Goal: Task Accomplishment & Management: Manage account settings

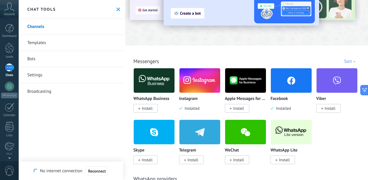
scroll to position [39, 0]
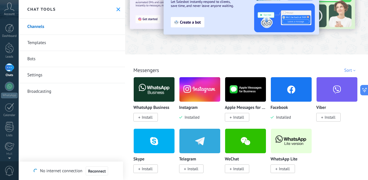
click at [157, 92] on img at bounding box center [154, 89] width 41 height 28
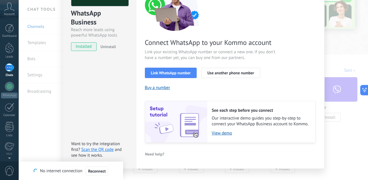
scroll to position [68, 0]
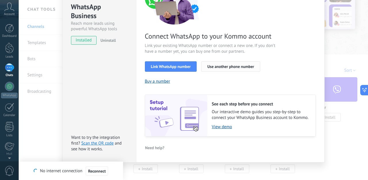
click at [207, 67] on span "Use another phone number" at bounding box center [230, 66] width 47 height 4
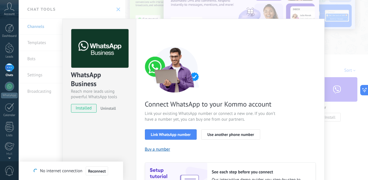
click at [147, 14] on div "WhatsApp Business Reach more leads using powerful WhatsApp tools installed Unin…" at bounding box center [193, 90] width 349 height 180
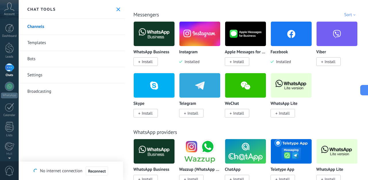
scroll to position [19, 0]
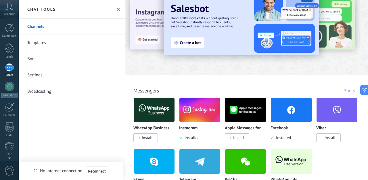
click at [117, 10] on use at bounding box center [118, 9] width 4 height 4
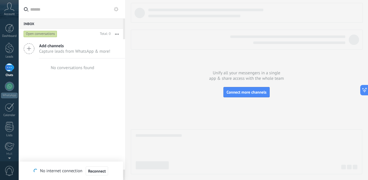
click at [90, 49] on span "Capture leads from WhatsApp & more!" at bounding box center [74, 51] width 71 height 5
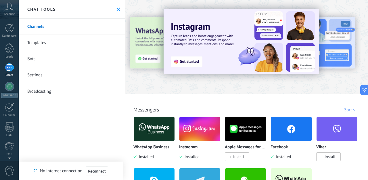
click at [158, 133] on img at bounding box center [154, 129] width 41 height 28
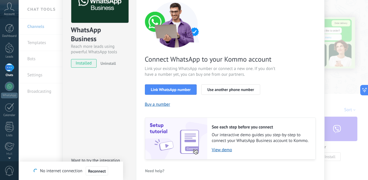
scroll to position [50, 0]
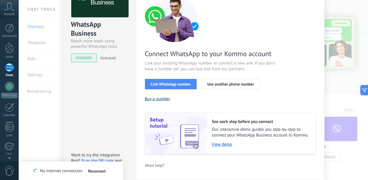
click at [161, 99] on button "Buy a number" at bounding box center [157, 98] width 25 height 5
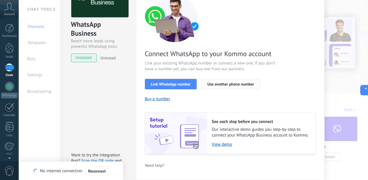
click at [209, 85] on span "Use another phone number" at bounding box center [230, 84] width 47 height 4
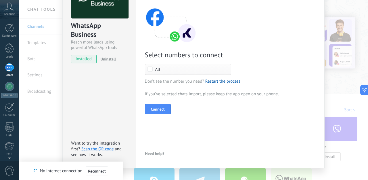
scroll to position [46, 0]
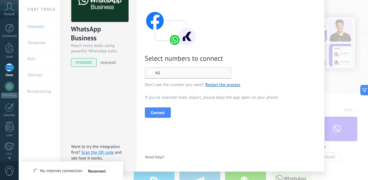
click at [169, 73] on span "All" at bounding box center [189, 73] width 68 height 4
click at [137, 70] on div "Settings Authorization This tab logs the users who have granted integration acc…" at bounding box center [230, 72] width 189 height 198
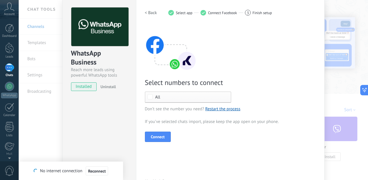
scroll to position [0, 0]
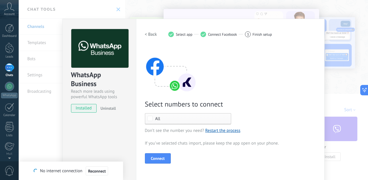
click at [147, 34] on h2 "< Back" at bounding box center [151, 34] width 12 height 5
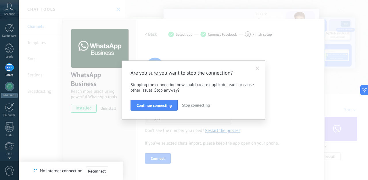
click at [179, 107] on div "Continue connecting Stop connecting" at bounding box center [194, 104] width 126 height 11
click at [188, 105] on span "Stop connecting" at bounding box center [196, 104] width 28 height 5
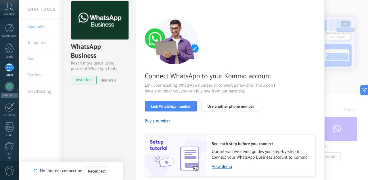
scroll to position [38, 0]
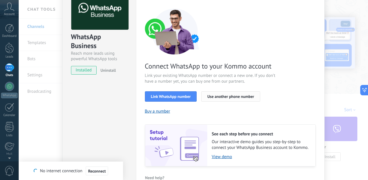
click at [217, 99] on button "Use another phone number" at bounding box center [230, 96] width 59 height 10
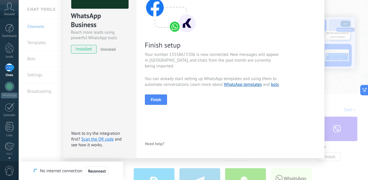
scroll to position [59, 0]
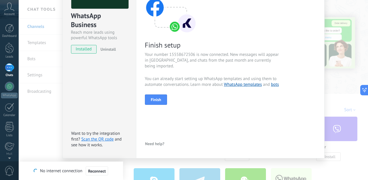
click at [170, 54] on span "Your number 15558672506 is now connected. New messages will appear in Kommo, an…" at bounding box center [213, 60] width 137 height 17
copy span "15558672506"
click at [155, 97] on span "Finish" at bounding box center [156, 99] width 10 height 4
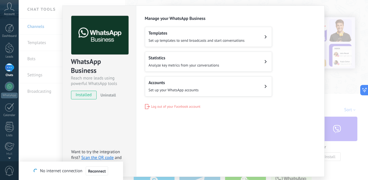
scroll to position [12, 0]
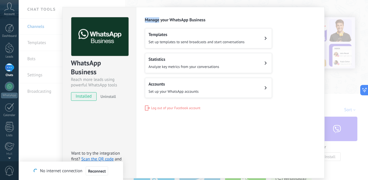
click at [346, 7] on div "WhatsApp Business Reach more leads using powerful WhatsApp tools installed Unin…" at bounding box center [193, 90] width 349 height 180
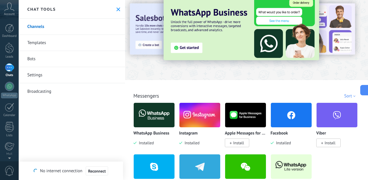
scroll to position [19, 0]
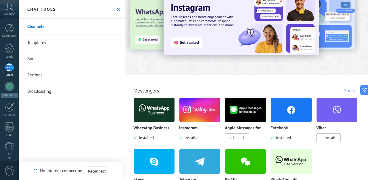
click at [9, 67] on div at bounding box center [9, 67] width 9 height 8
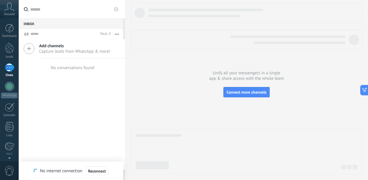
click at [50, 53] on span "Capture leads from WhatsApp & more!" at bounding box center [74, 51] width 71 height 5
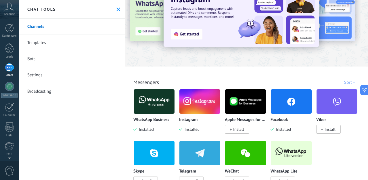
scroll to position [32, 0]
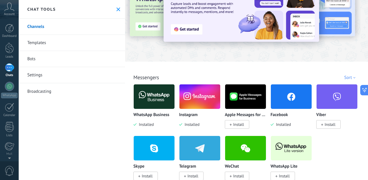
click at [158, 103] on img at bounding box center [154, 97] width 41 height 28
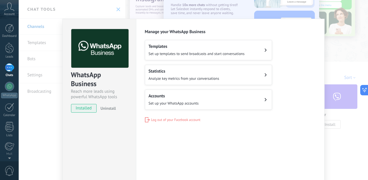
click at [170, 102] on span "Set up your WhatsApp accounts" at bounding box center [174, 103] width 50 height 5
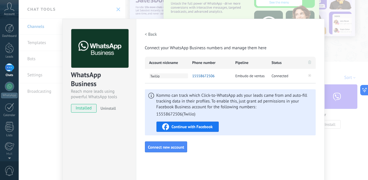
click at [155, 76] on span "Twilio" at bounding box center [168, 75] width 39 height 5
click at [145, 32] on h2 "< Back" at bounding box center [151, 34] width 12 height 5
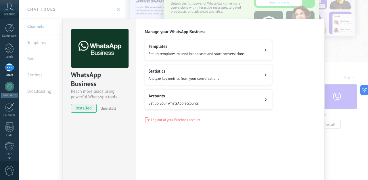
click at [267, 17] on div "WhatsApp Business Reach more leads using powerful WhatsApp tools installed Unin…" at bounding box center [193, 90] width 349 height 180
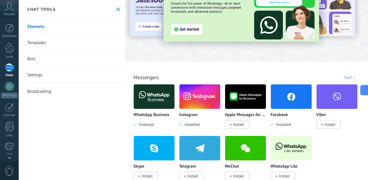
click at [116, 11] on icon at bounding box center [118, 9] width 4 height 4
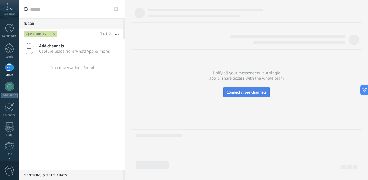
click at [241, 90] on span "Connect more channels" at bounding box center [247, 91] width 40 height 5
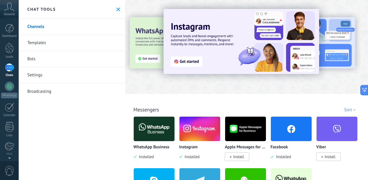
click at [118, 11] on div "Chat tools" at bounding box center [72, 9] width 106 height 19
click at [116, 9] on icon at bounding box center [118, 9] width 4 height 4
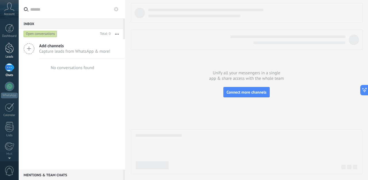
click at [8, 52] on div at bounding box center [9, 48] width 9 height 11
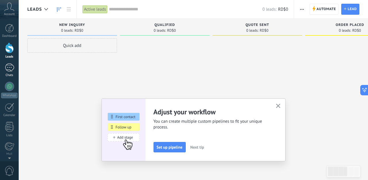
click at [7, 68] on div at bounding box center [9, 67] width 9 height 8
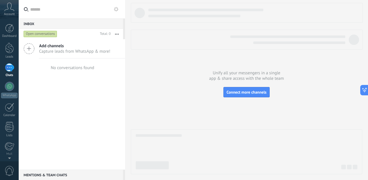
click at [30, 49] on icon at bounding box center [29, 48] width 11 height 11
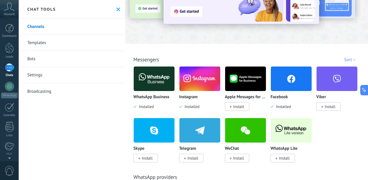
scroll to position [83, 0]
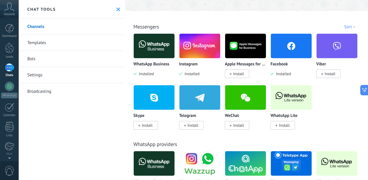
click at [289, 53] on img at bounding box center [291, 46] width 41 height 28
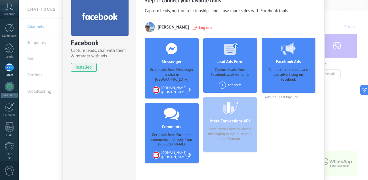
scroll to position [0, 0]
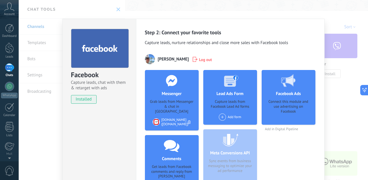
click at [343, 13] on div "Facebook Capture leads, chat with them & retarget with ads installed Uninstall …" at bounding box center [193, 90] width 349 height 180
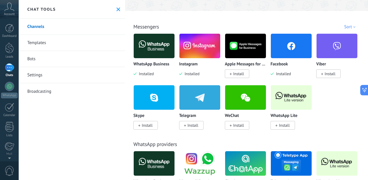
click at [118, 12] on div "Chat tools" at bounding box center [72, 9] width 106 height 19
click at [116, 9] on icon at bounding box center [118, 9] width 4 height 4
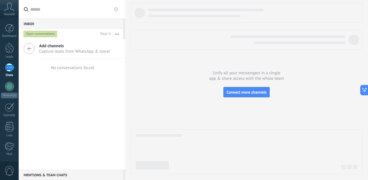
click at [116, 7] on icon at bounding box center [116, 9] width 5 height 5
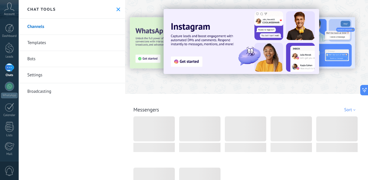
click at [95, 80] on link "Settings" at bounding box center [72, 75] width 106 height 16
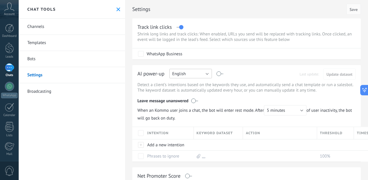
click at [182, 72] on span "English" at bounding box center [179, 73] width 14 height 5
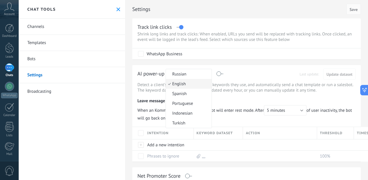
click at [151, 66] on div "AI power-up Russian English Spanish Portuguese Indonesian Turkish English Last …" at bounding box center [246, 113] width 229 height 96
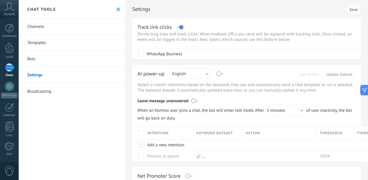
click at [44, 28] on link "Channels" at bounding box center [72, 27] width 106 height 16
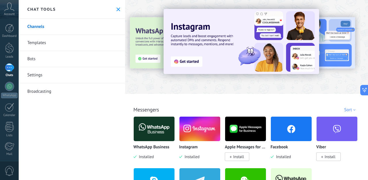
click at [43, 46] on link "Templates" at bounding box center [72, 43] width 106 height 16
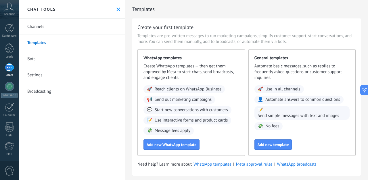
click at [43, 89] on link "Broadcasting" at bounding box center [72, 91] width 106 height 16
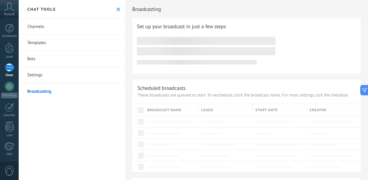
click at [116, 7] on button at bounding box center [118, 9] width 5 height 5
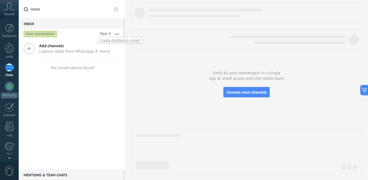
click at [113, 41] on div "Create dashboard widget" at bounding box center [120, 40] width 45 height 7
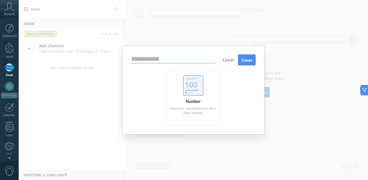
click at [229, 61] on span "Cancel" at bounding box center [227, 59] width 11 height 5
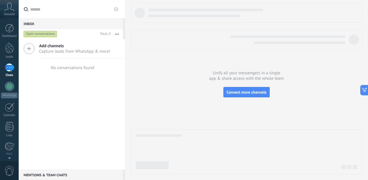
click at [167, 126] on div at bounding box center [246, 88] width 231 height 171
click at [11, 29] on div at bounding box center [9, 28] width 9 height 9
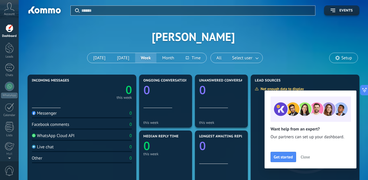
click at [43, 114] on div "Messenger" at bounding box center [44, 112] width 25 height 5
click at [9, 12] on span "Account" at bounding box center [9, 14] width 11 height 4
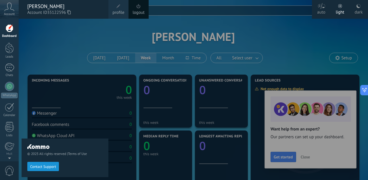
click at [9, 32] on div at bounding box center [9, 28] width 9 height 9
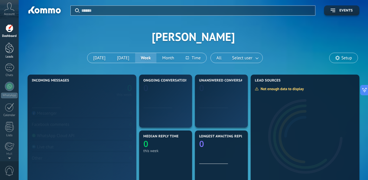
click at [11, 52] on div at bounding box center [9, 48] width 9 height 11
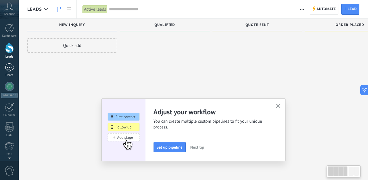
click at [11, 71] on div at bounding box center [9, 67] width 9 height 8
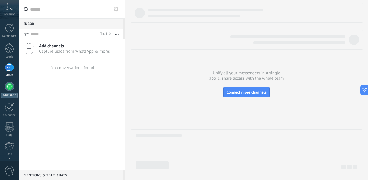
click at [12, 91] on link "WhatsApp" at bounding box center [9, 90] width 19 height 16
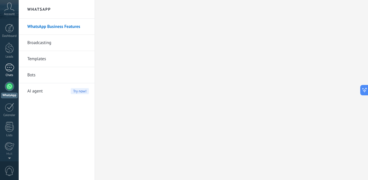
click at [13, 68] on div at bounding box center [9, 67] width 9 height 8
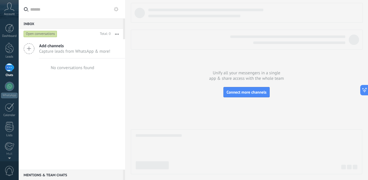
click at [40, 35] on div "Open conversations" at bounding box center [41, 33] width 34 height 7
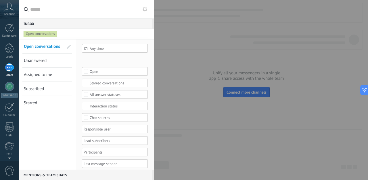
click at [40, 35] on div "Open conversations" at bounding box center [41, 33] width 34 height 7
click at [8, 89] on div at bounding box center [9, 86] width 9 height 9
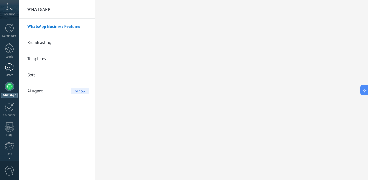
click at [12, 73] on div "Chats" at bounding box center [9, 75] width 17 height 4
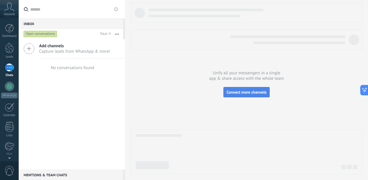
click at [243, 89] on button "Connect more channels" at bounding box center [246, 92] width 46 height 10
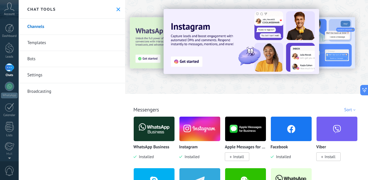
click at [117, 9] on icon at bounding box center [118, 9] width 4 height 4
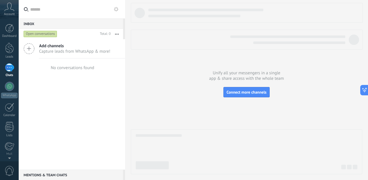
click at [59, 69] on div "No conversations found" at bounding box center [72, 67] width 43 height 5
click at [31, 48] on icon at bounding box center [29, 48] width 11 height 11
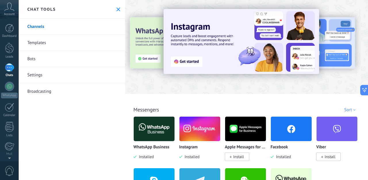
click at [118, 7] on button at bounding box center [118, 9] width 5 height 5
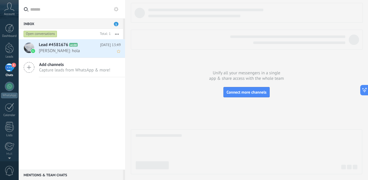
click at [92, 47] on h2 "Lead #4581676 A100" at bounding box center [69, 45] width 61 height 6
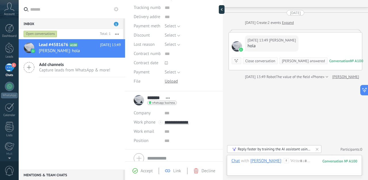
scroll to position [98, 0]
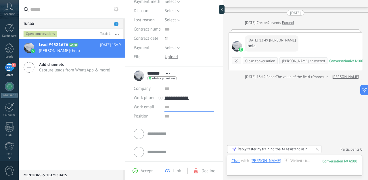
click at [166, 108] on input "text" at bounding box center [189, 106] width 50 height 9
type input "**********"
click at [139, 173] on span "Save" at bounding box center [141, 171] width 8 height 4
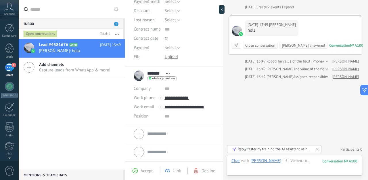
scroll to position [79, 0]
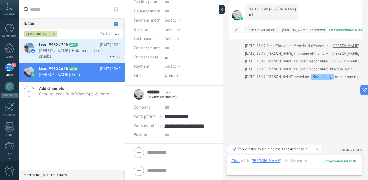
click at [76, 53] on span "Gustavo Sican: Hola mensaje de prueba" at bounding box center [74, 53] width 71 height 11
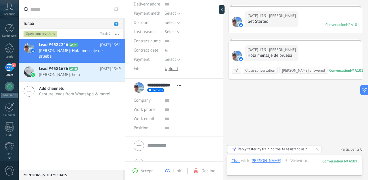
scroll to position [90, 0]
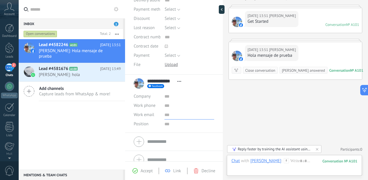
click at [168, 115] on input "text" at bounding box center [189, 114] width 50 height 9
click at [79, 74] on span "[PERSON_NAME]: hola" at bounding box center [74, 74] width 71 height 5
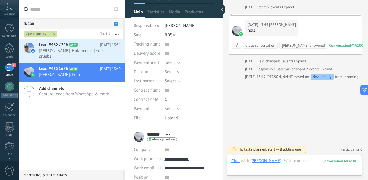
scroll to position [46, 0]
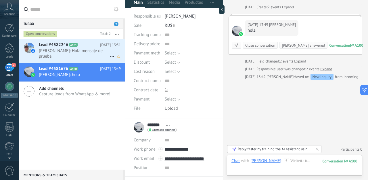
click at [82, 45] on icon at bounding box center [82, 45] width 6 height 6
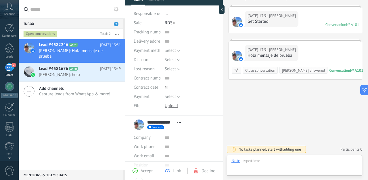
scroll to position [55, 0]
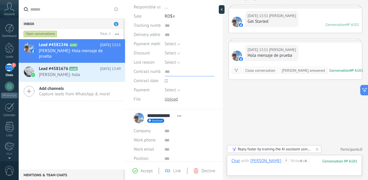
click at [170, 70] on input "text" at bounding box center [190, 71] width 50 height 9
click at [105, 70] on span "Today 13:49" at bounding box center [110, 69] width 21 height 6
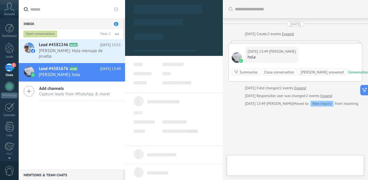
type textarea "**********"
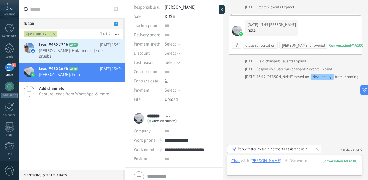
scroll to position [79, 0]
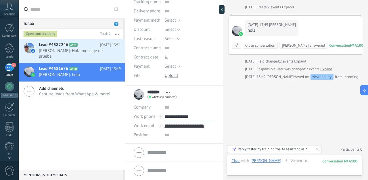
click at [185, 117] on input "**********" at bounding box center [189, 116] width 50 height 9
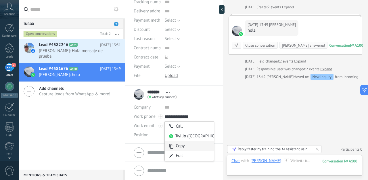
type input "**********"
click at [177, 148] on div "Copy" at bounding box center [189, 146] width 49 height 10
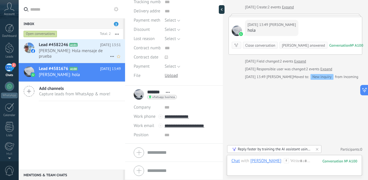
click at [87, 44] on h2 "Lead #4582246 A101" at bounding box center [69, 45] width 61 height 6
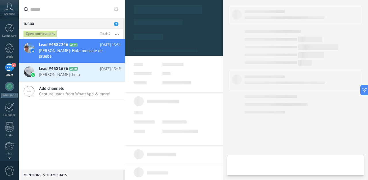
type textarea "**********"
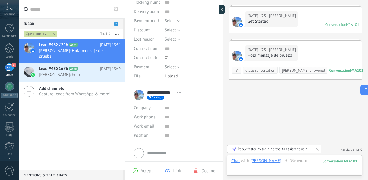
scroll to position [84, 0]
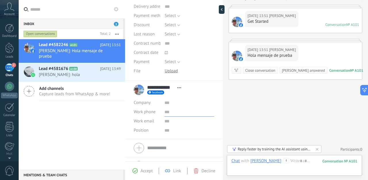
click at [167, 112] on input "text" at bounding box center [189, 111] width 50 height 9
paste input "**********"
type input "**********"
click at [138, 169] on span "Save" at bounding box center [141, 171] width 8 height 4
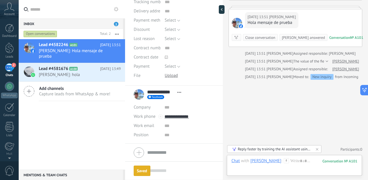
scroll to position [79, 0]
click at [94, 139] on div "Lead #4582246 A101 Today 13:51 Gustavo Sican: Hola mensaje de prueba Lead #4581…" at bounding box center [72, 104] width 106 height 130
click at [83, 76] on span "Gustavo: hola" at bounding box center [74, 74] width 71 height 5
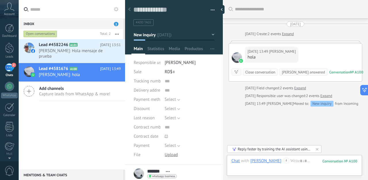
scroll to position [27, 0]
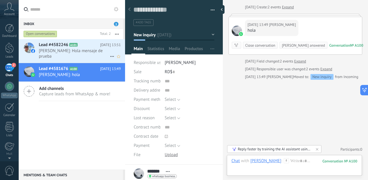
click at [95, 55] on span "Gustavo Sican: Hola mensaje de prueba" at bounding box center [74, 53] width 71 height 11
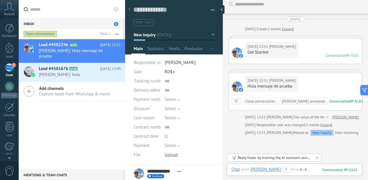
scroll to position [30, 0]
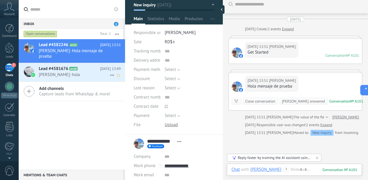
click at [89, 73] on span "Gustavo: hola" at bounding box center [74, 74] width 71 height 5
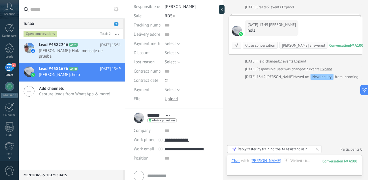
scroll to position [60, 0]
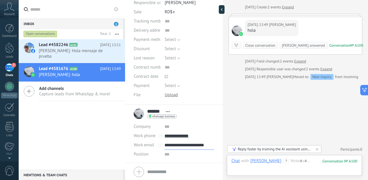
click at [183, 146] on input "**********" at bounding box center [189, 144] width 50 height 9
click at [177, 164] on div "Copy" at bounding box center [177, 165] width 24 height 10
click at [94, 47] on h2 "Lead #4582246 A101" at bounding box center [69, 45] width 61 height 6
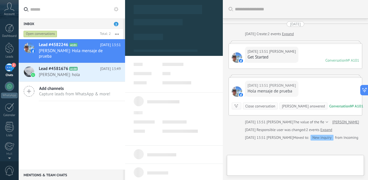
type textarea "**********"
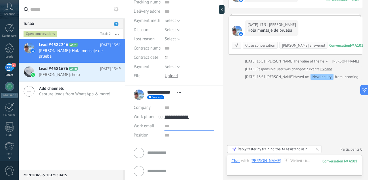
click at [170, 128] on input "text" at bounding box center [189, 125] width 50 height 9
paste input "**********"
type input "**********"
click at [143, 168] on button "Save" at bounding box center [141, 170] width 14 height 11
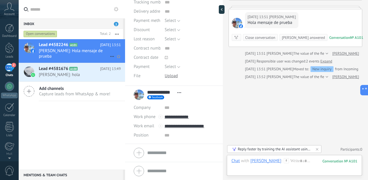
click at [112, 57] on icon at bounding box center [112, 56] width 7 height 7
click at [96, 127] on div at bounding box center [184, 90] width 368 height 180
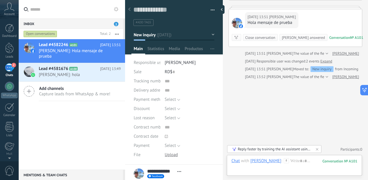
click at [211, 35] on button "New inquiry" at bounding box center [174, 35] width 81 height 10
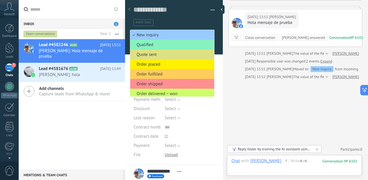
click at [188, 17] on div "#add tags" at bounding box center [173, 20] width 81 height 11
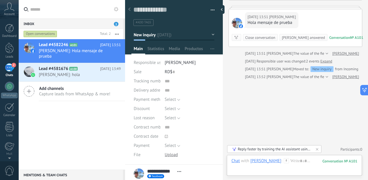
click at [211, 12] on button "button" at bounding box center [210, 10] width 8 height 9
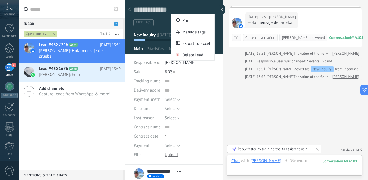
click at [210, 10] on button "button" at bounding box center [210, 10] width 8 height 9
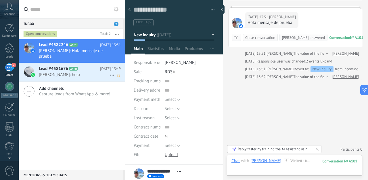
click at [87, 71] on h2 "Lead #4581676 A100" at bounding box center [69, 69] width 61 height 6
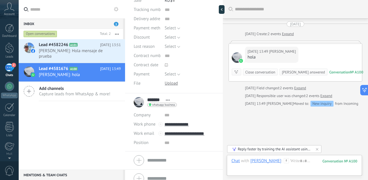
scroll to position [79, 0]
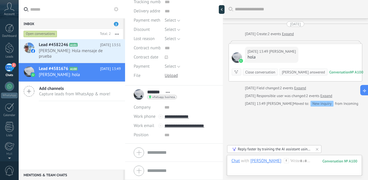
click at [141, 152] on div at bounding box center [174, 152] width 80 height 14
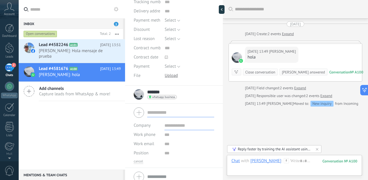
scroll to position [85, 0]
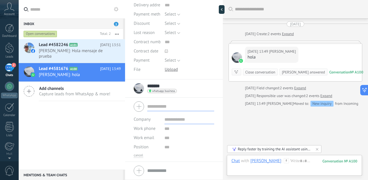
click at [140, 92] on div "******* Gustavo ******* Gustavo Last name Open details Copy name Unlink Main co…" at bounding box center [155, 88] width 43 height 14
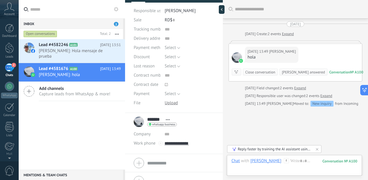
scroll to position [79, 0]
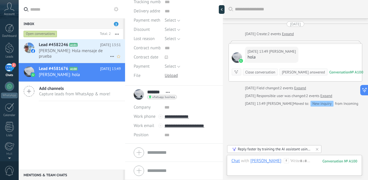
click at [75, 51] on span "Gustavo Sican: Hola mensaje de prueba" at bounding box center [74, 53] width 71 height 11
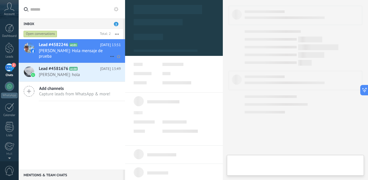
type textarea "**********"
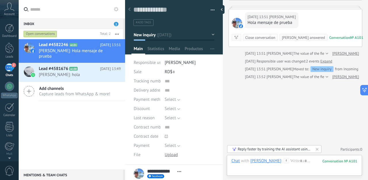
scroll to position [79, 0]
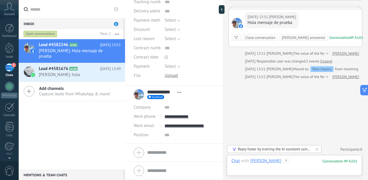
click at [296, 161] on div at bounding box center [294, 166] width 126 height 17
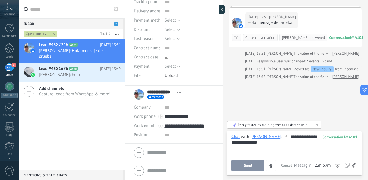
click at [265, 136] on div "Gustavo Sican" at bounding box center [265, 136] width 31 height 5
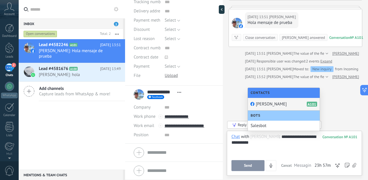
click at [272, 143] on div "**********" at bounding box center [294, 145] width 126 height 22
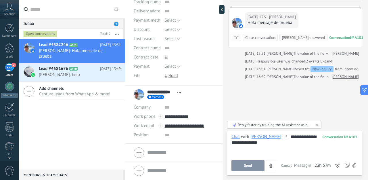
click at [251, 166] on span "Send" at bounding box center [248, 165] width 8 height 4
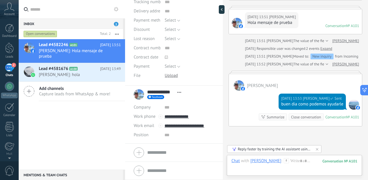
scroll to position [52, 0]
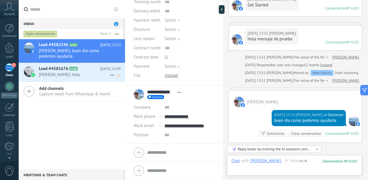
click at [89, 76] on span "Gustavo: hola" at bounding box center [74, 74] width 71 height 5
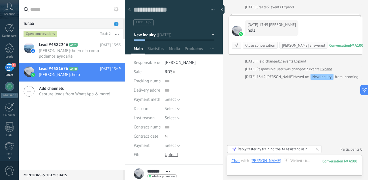
click at [211, 37] on button "New inquiry" at bounding box center [174, 35] width 81 height 10
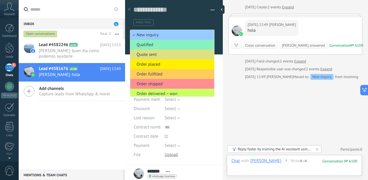
click at [209, 8] on button "button" at bounding box center [210, 10] width 8 height 9
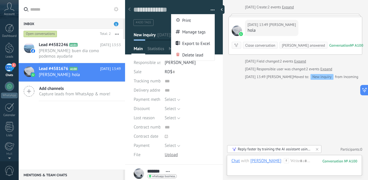
click at [231, 78] on div "Today 13:49 Gustavo Moved to: New inquiry from Incoming leads" at bounding box center [296, 77] width 134 height 6
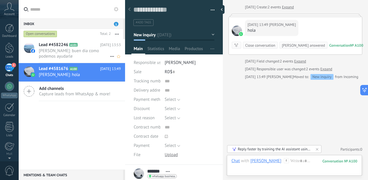
click at [76, 50] on span "Gustavo: buen dia como podemos ayudarle" at bounding box center [74, 53] width 71 height 11
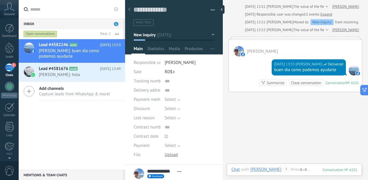
scroll to position [103, 0]
click at [266, 50] on span "Gustavo Sican" at bounding box center [262, 50] width 31 height 5
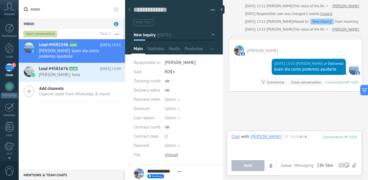
click at [281, 104] on div "Search Load more Today Today Create: 2 events Expand Today 13:51 Gustavo Sican …" at bounding box center [295, 44] width 145 height 295
click at [83, 70] on icon at bounding box center [82, 69] width 6 height 6
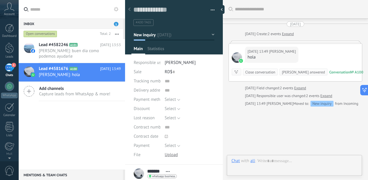
scroll to position [27, 0]
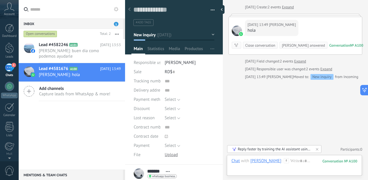
click at [276, 25] on span "[PERSON_NAME]" at bounding box center [282, 25] width 27 height 6
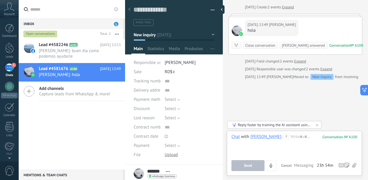
click at [262, 95] on div "Search Load more Today Today Create: 2 events Expand Today 13:49 Gustavo hola C…" at bounding box center [295, 76] width 145 height 207
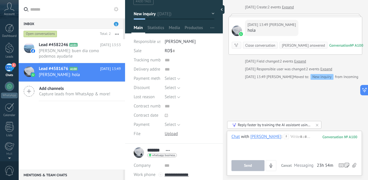
scroll to position [23, 0]
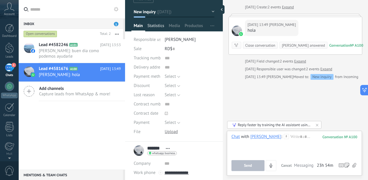
click at [158, 27] on span "Statistics" at bounding box center [155, 27] width 17 height 8
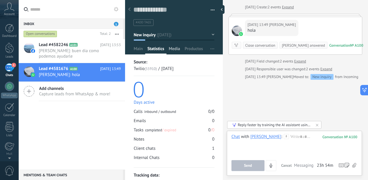
click at [176, 48] on span "Media" at bounding box center [174, 50] width 11 height 8
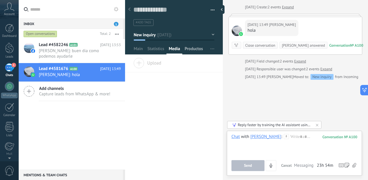
click at [192, 48] on span "Productos" at bounding box center [194, 50] width 18 height 8
click at [141, 47] on span "Main" at bounding box center [138, 50] width 9 height 8
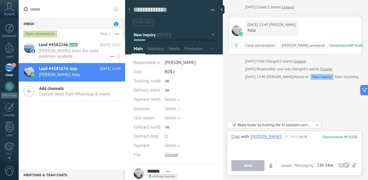
click at [93, 53] on span "Gustavo: buen dia como podemos ayudarle" at bounding box center [74, 53] width 71 height 11
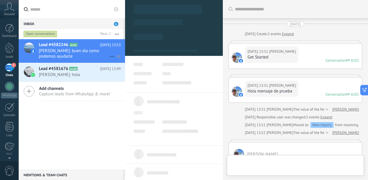
type textarea "**********"
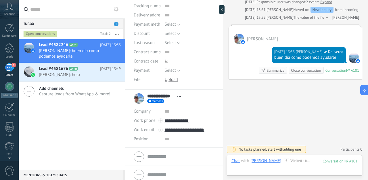
scroll to position [79, 0]
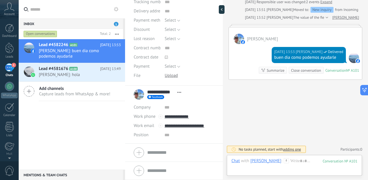
click at [161, 126] on div at bounding box center [160, 125] width 4 height 4
click at [171, 117] on input "**********" at bounding box center [189, 116] width 50 height 9
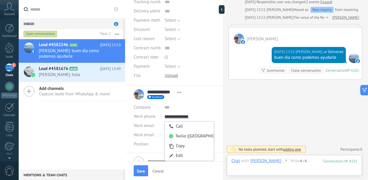
type input "**********"
click at [199, 105] on input "text" at bounding box center [189, 107] width 50 height 9
click at [177, 109] on input "text" at bounding box center [189, 107] width 50 height 9
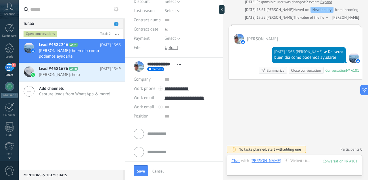
click at [105, 120] on div "Lead #4582246 A101 Today 13:53 Gustavo: buen dia como podemos ayudarle Lead #45…" at bounding box center [72, 104] width 106 height 130
click at [158, 172] on span "Cancel" at bounding box center [157, 171] width 11 height 4
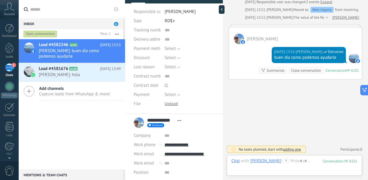
scroll to position [14, 0]
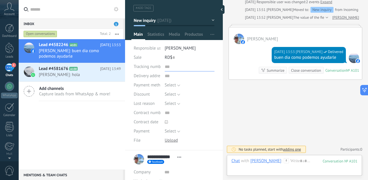
click at [169, 65] on input "text" at bounding box center [190, 66] width 50 height 9
click at [93, 72] on span "Gustavo: hola" at bounding box center [74, 74] width 71 height 5
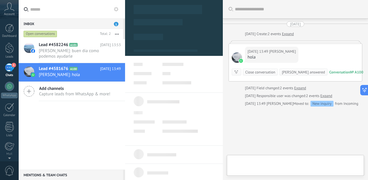
scroll to position [27, 0]
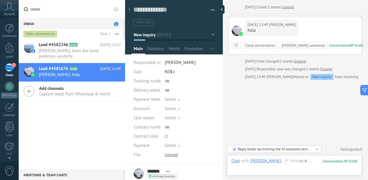
click at [117, 10] on use at bounding box center [116, 9] width 5 height 5
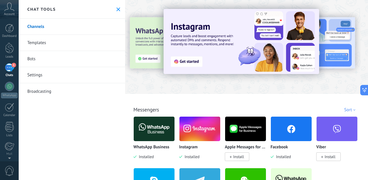
click at [117, 10] on use at bounding box center [118, 9] width 4 height 4
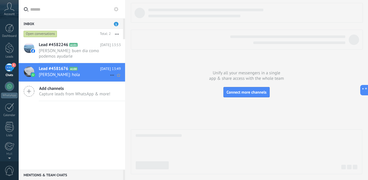
click at [83, 72] on span "Gustavo: hola" at bounding box center [74, 74] width 71 height 5
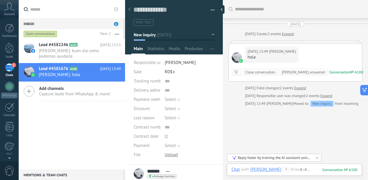
click at [261, 9] on div "Search" at bounding box center [295, 9] width 145 height 18
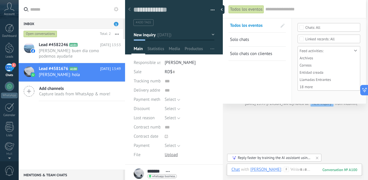
click at [245, 39] on span "Solo chats" at bounding box center [239, 39] width 19 height 5
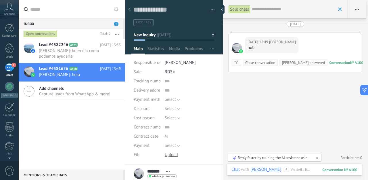
click at [243, 10] on div "Solo chats" at bounding box center [240, 9] width 22 height 8
click at [340, 10] on span at bounding box center [340, 9] width 4 height 4
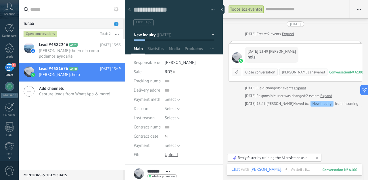
click at [244, 21] on div "Today Today Create: 2 events Expand Today 13:49 Gustavo hola Conversation № A10…" at bounding box center [296, 63] width 134 height 85
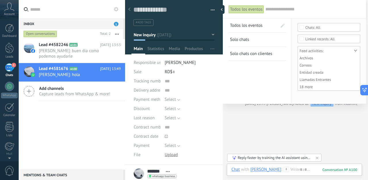
click at [276, 9] on input "text" at bounding box center [312, 9] width 95 height 6
click at [254, 55] on span "Solo chats con clientes" at bounding box center [251, 53] width 42 height 5
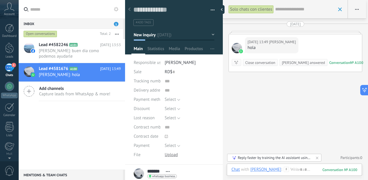
click at [340, 9] on span at bounding box center [340, 9] width 4 height 4
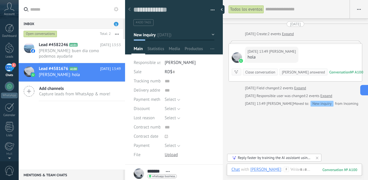
click at [279, 6] on div at bounding box center [304, 9] width 78 height 18
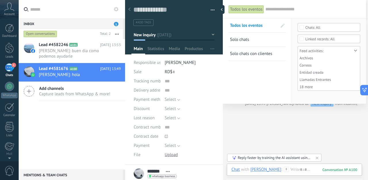
click at [263, 131] on div "Todos los eventos Search Todos los eventos Solo chats Solo chats con clientes S…" at bounding box center [294, 103] width 143 height 207
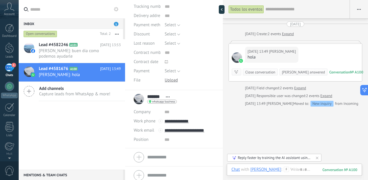
scroll to position [78, 0]
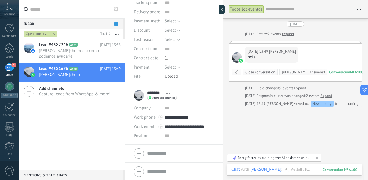
click at [169, 92] on span "Open details Copy name Unlink Main contact" at bounding box center [167, 93] width 9 height 4
click at [174, 98] on link "Open details" at bounding box center [185, 100] width 23 height 5
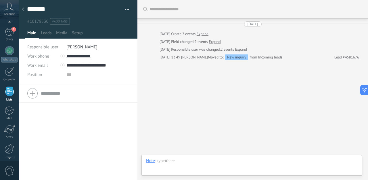
click at [24, 11] on div at bounding box center [23, 9] width 8 height 11
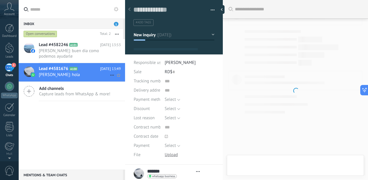
scroll to position [9, 0]
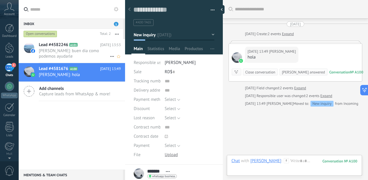
click at [62, 52] on span "Gustavo: buen dia como podemos ayudarle" at bounding box center [74, 53] width 71 height 11
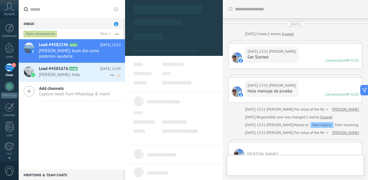
scroll to position [115, 0]
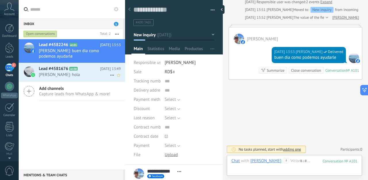
click at [73, 69] on span "A100" at bounding box center [73, 69] width 8 height 4
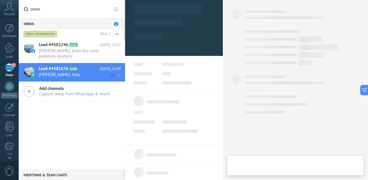
type textarea "**********"
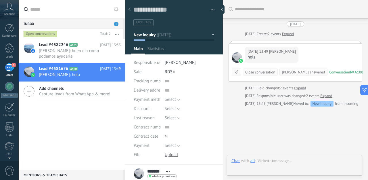
scroll to position [9, 0]
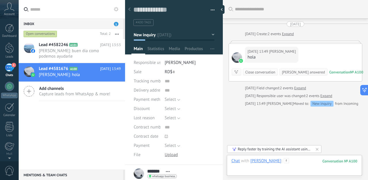
click at [281, 161] on div at bounding box center [294, 166] width 126 height 17
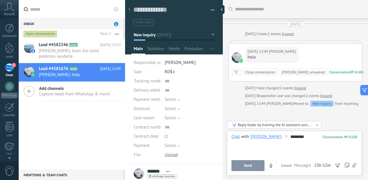
click at [252, 168] on button "Send" at bounding box center [247, 165] width 33 height 11
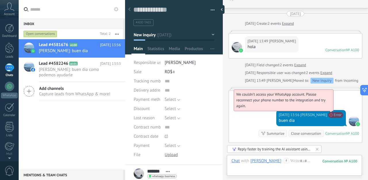
click at [325, 108] on span "We couldn’t access your WhatsApp account. Please reconnect your phone number to…" at bounding box center [280, 100] width 89 height 16
click at [313, 104] on span "We couldn’t access your WhatsApp account. Please reconnect your phone number to…" at bounding box center [280, 100] width 89 height 16
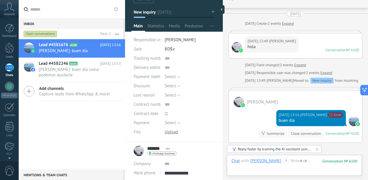
scroll to position [34, 0]
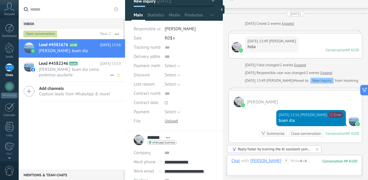
click at [93, 70] on span "Gustavo: buen dia como podemos ayudarle" at bounding box center [74, 72] width 71 height 11
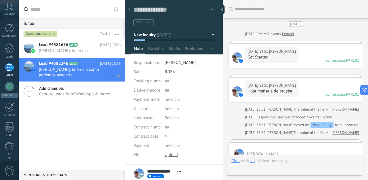
scroll to position [115, 0]
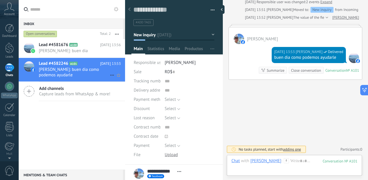
click at [110, 74] on icon at bounding box center [112, 75] width 7 height 7
click at [92, 116] on div at bounding box center [184, 90] width 368 height 180
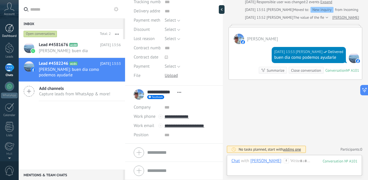
click at [12, 28] on div at bounding box center [9, 28] width 9 height 9
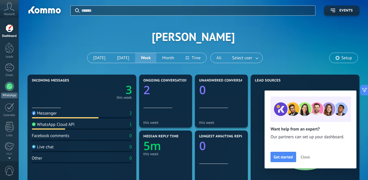
click at [9, 87] on div at bounding box center [9, 86] width 9 height 9
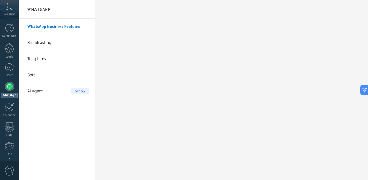
click at [39, 27] on link "WhatsApp Business Features" at bounding box center [58, 27] width 62 height 16
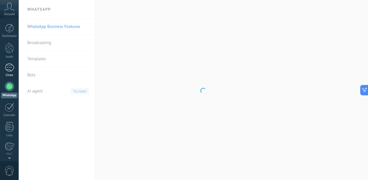
click at [9, 69] on div "1" at bounding box center [9, 67] width 9 height 8
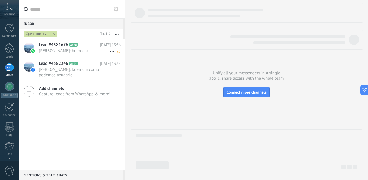
click at [60, 48] on div "Lead #4581676 A100 Today 13:56 Gustavo: buen dia" at bounding box center [82, 48] width 86 height 18
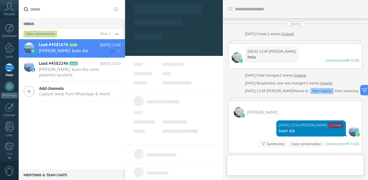
type textarea "**********"
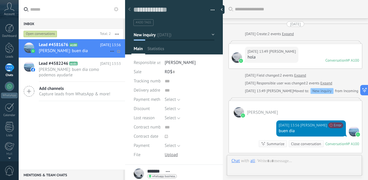
scroll to position [73, 0]
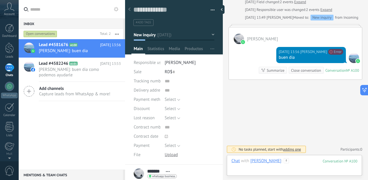
click at [281, 165] on div at bounding box center [294, 166] width 126 height 17
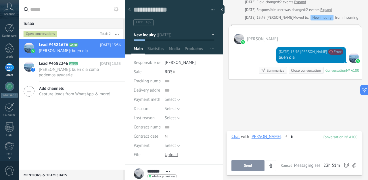
click at [253, 167] on button "Send" at bounding box center [247, 165] width 33 height 11
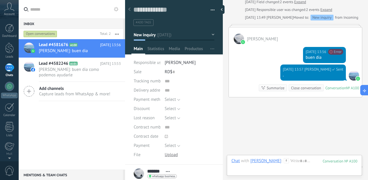
scroll to position [91, 0]
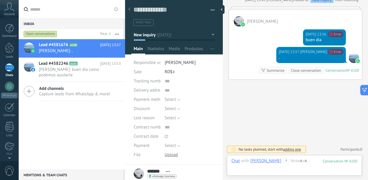
click at [118, 34] on use "button" at bounding box center [117, 34] width 4 height 1
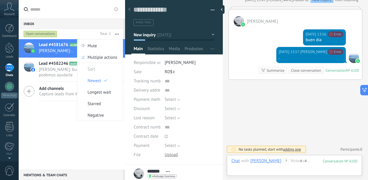
click at [122, 8] on label at bounding box center [72, 9] width 106 height 19
click at [120, 8] on input "text" at bounding box center [75, 9] width 90 height 18
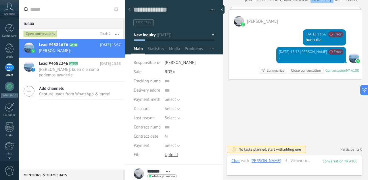
click at [117, 9] on use at bounding box center [116, 9] width 5 height 5
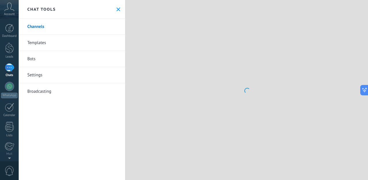
click at [66, 26] on link "Channels" at bounding box center [72, 27] width 106 height 16
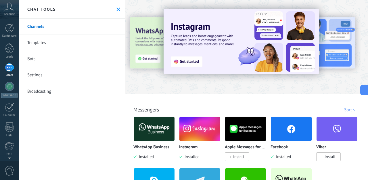
click at [160, 128] on img at bounding box center [154, 129] width 41 height 28
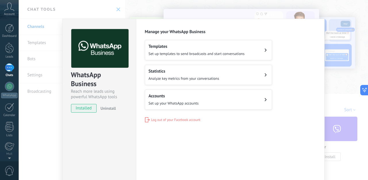
click at [176, 101] on span "Set up your WhatsApp accounts" at bounding box center [174, 103] width 50 height 5
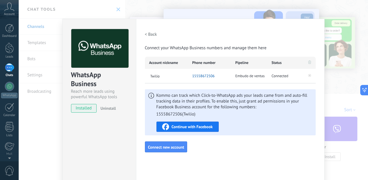
click at [205, 76] on span "15558672506" at bounding box center [203, 76] width 22 height 6
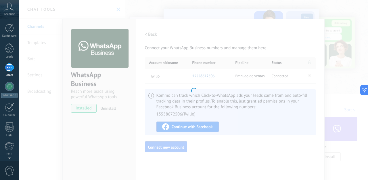
type textarea "**********"
type input "**********"
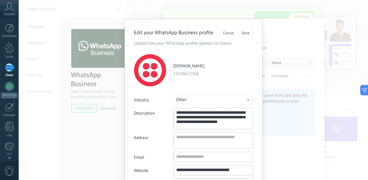
click at [232, 32] on span "Cancel" at bounding box center [228, 33] width 11 height 4
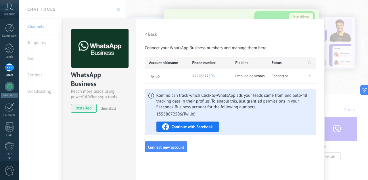
click at [148, 35] on h2 "< Back" at bounding box center [151, 34] width 12 height 5
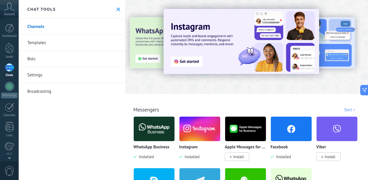
click at [10, 75] on div "Chats" at bounding box center [9, 75] width 17 height 4
click at [117, 9] on icon at bounding box center [118, 9] width 4 height 4
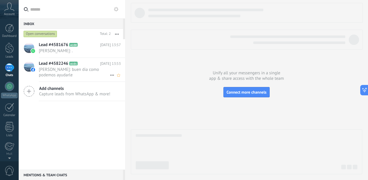
click at [98, 70] on span "Gustavo: buen dia como podemos ayudarle" at bounding box center [74, 72] width 71 height 11
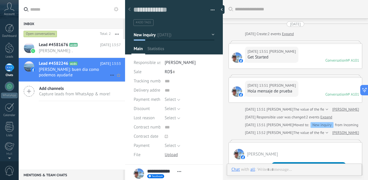
scroll to position [77, 0]
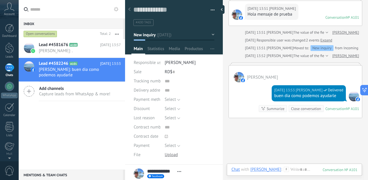
click at [213, 10] on div "Save and create Print Manage tags Export to Excel" at bounding box center [174, 11] width 98 height 30
click at [211, 10] on button "button" at bounding box center [210, 10] width 8 height 9
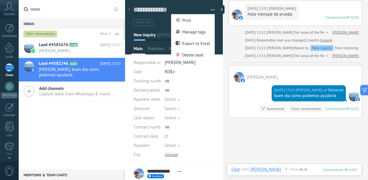
click at [211, 10] on button "button" at bounding box center [210, 10] width 8 height 9
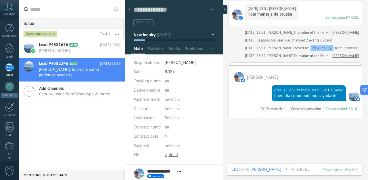
click at [221, 10] on div at bounding box center [223, 9] width 9 height 9
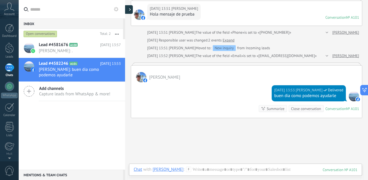
click at [129, 11] on icon at bounding box center [130, 9] width 2 height 3
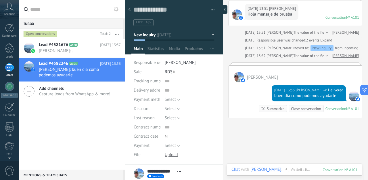
scroll to position [9, 0]
click at [79, 50] on span "Gustavo: ." at bounding box center [74, 50] width 71 height 5
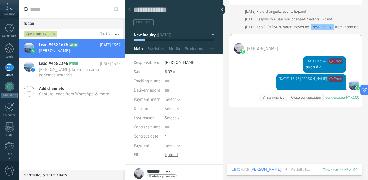
scroll to position [79, 0]
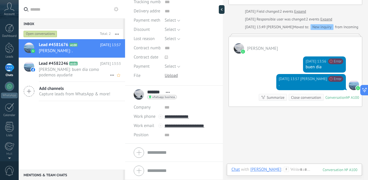
click at [92, 65] on h2 "Lead #4582246 A101" at bounding box center [69, 64] width 61 height 6
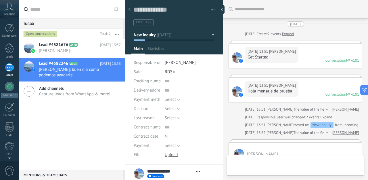
type textarea "**********"
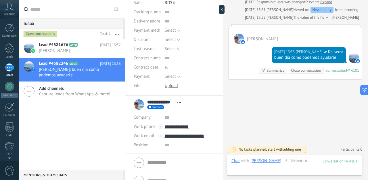
scroll to position [78, 0]
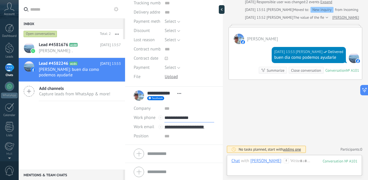
click at [170, 118] on input "**********" at bounding box center [189, 117] width 50 height 9
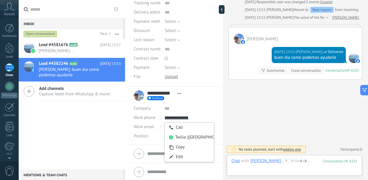
click at [180, 92] on span "Open details Copy name Unlink Main contact" at bounding box center [178, 93] width 9 height 4
type input "**********"
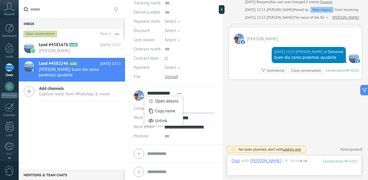
click at [199, 106] on input "text" at bounding box center [189, 108] width 50 height 9
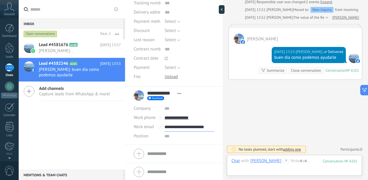
click at [172, 128] on input "**********" at bounding box center [189, 126] width 50 height 9
click at [138, 136] on span "Position" at bounding box center [141, 136] width 15 height 4
click at [80, 12] on input "text" at bounding box center [75, 9] width 90 height 18
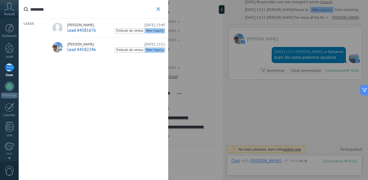
type input "********"
click at [82, 50] on span "Lead #4582246" at bounding box center [81, 49] width 28 height 5
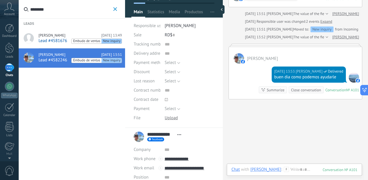
scroll to position [94, 0]
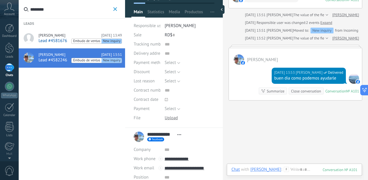
click at [263, 170] on div "Gustavo Sican" at bounding box center [265, 168] width 31 height 5
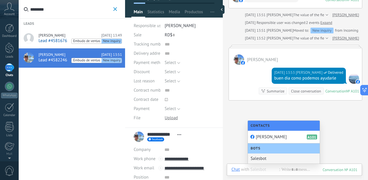
click at [242, 147] on div "Search Load more Today Today Create: 2 events Expand Today 13:51 Gustavo Sican …" at bounding box center [295, 53] width 145 height 295
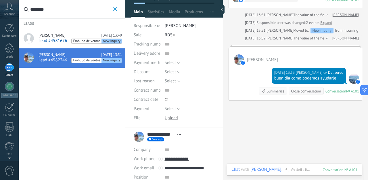
click at [74, 42] on span "Embudo de ventas" at bounding box center [87, 41] width 30 height 5
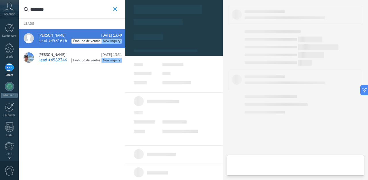
type textarea "**********"
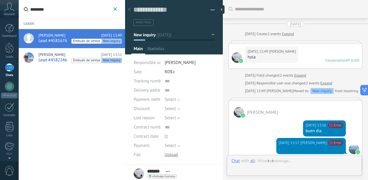
scroll to position [91, 0]
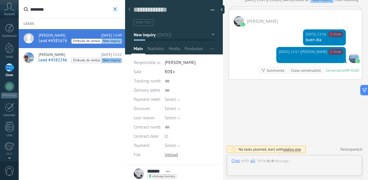
click at [117, 8] on button "********" at bounding box center [115, 9] width 7 height 7
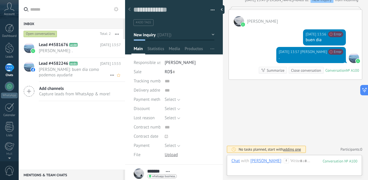
click at [87, 71] on span "Gustavo: buen dia como podemos ayudarle" at bounding box center [74, 72] width 71 height 11
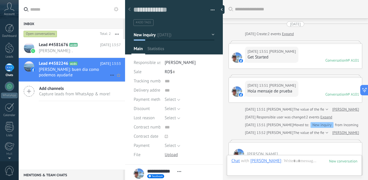
scroll to position [115, 0]
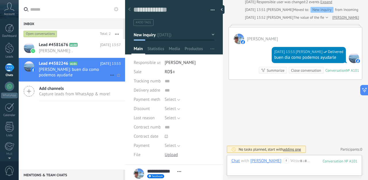
click at [109, 74] on icon at bounding box center [112, 75] width 7 height 7
click at [89, 73] on div at bounding box center [184, 90] width 368 height 180
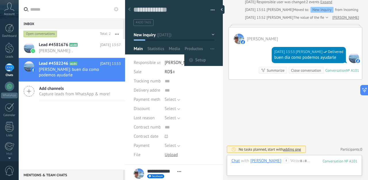
click at [210, 49] on use "button" at bounding box center [212, 48] width 4 height 1
click at [196, 59] on span "Setup" at bounding box center [200, 59] width 11 height 11
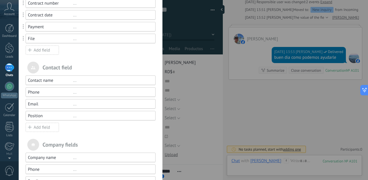
scroll to position [134, 0]
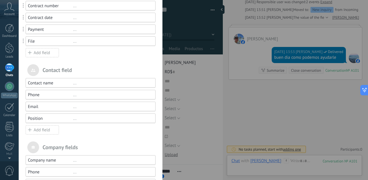
click at [114, 95] on div "..." at bounding box center [111, 94] width 77 height 5
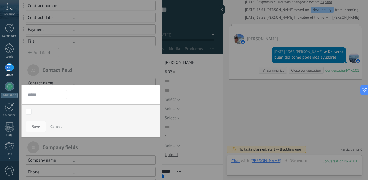
click at [51, 95] on input "*****" at bounding box center [46, 94] width 41 height 9
click at [49, 95] on input "*****" at bounding box center [46, 94] width 41 height 9
click at [32, 96] on input "*****" at bounding box center [46, 94] width 41 height 9
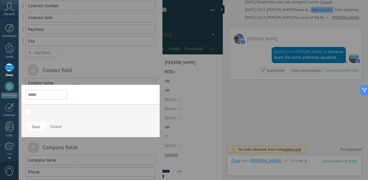
click at [53, 125] on span "Cancel" at bounding box center [55, 126] width 11 height 5
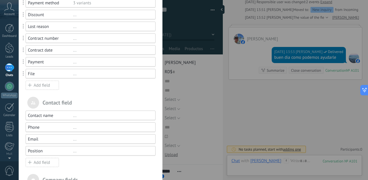
scroll to position [0, 0]
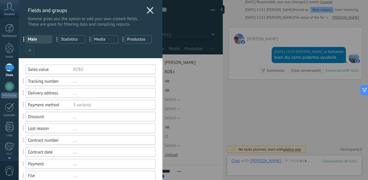
click at [147, 12] on icon at bounding box center [150, 10] width 7 height 7
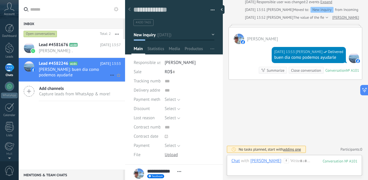
click at [82, 70] on span "Gustavo: buen dia como podemos ayudarle" at bounding box center [74, 72] width 71 height 11
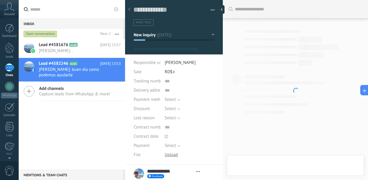
type textarea "**********"
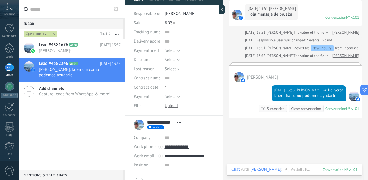
scroll to position [79, 0]
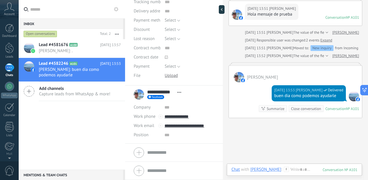
click at [161, 151] on form "Company Work phone Work DD Mobile Fax Home Other Work phone Call Copy Edit Work…" at bounding box center [174, 152] width 80 height 14
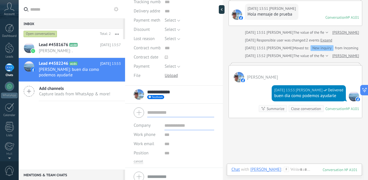
scroll to position [85, 0]
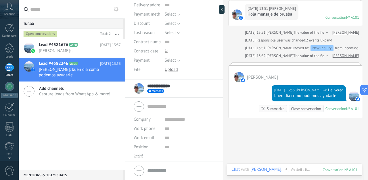
click at [173, 128] on input "text" at bounding box center [189, 128] width 50 height 9
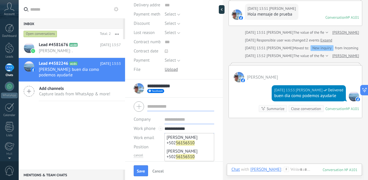
click at [165, 128] on input "**********" at bounding box center [189, 128] width 50 height 9
drag, startPoint x: 165, startPoint y: 129, endPoint x: 187, endPoint y: 131, distance: 22.8
click at [187, 131] on input "**********" at bounding box center [189, 128] width 50 height 9
drag, startPoint x: 190, startPoint y: 131, endPoint x: 164, endPoint y: 130, distance: 26.7
click at [164, 130] on input "**********" at bounding box center [189, 128] width 50 height 9
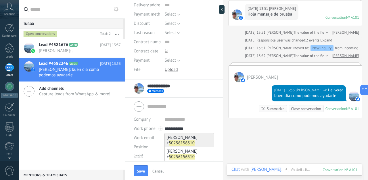
type input "**********"
click at [167, 135] on span "Gustavo + 50256156510" at bounding box center [189, 140] width 46 height 11
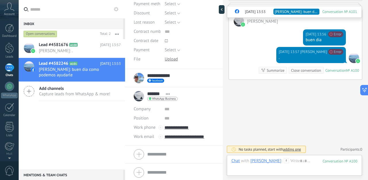
scroll to position [97, 0]
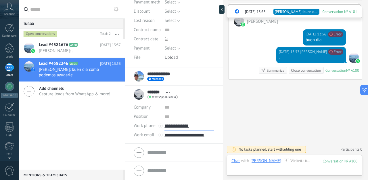
click at [184, 126] on input "**********" at bounding box center [189, 125] width 50 height 9
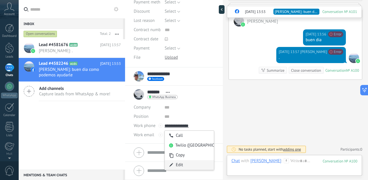
type input "**********"
click at [181, 164] on div "Edit" at bounding box center [189, 165] width 49 height 10
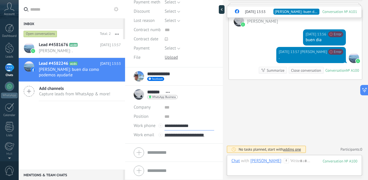
drag, startPoint x: 193, startPoint y: 125, endPoint x: 164, endPoint y: 126, distance: 28.8
click at [164, 126] on input "**********" at bounding box center [189, 125] width 50 height 9
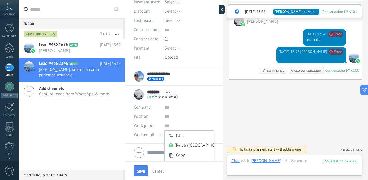
click at [141, 170] on span "Save" at bounding box center [141, 171] width 8 height 4
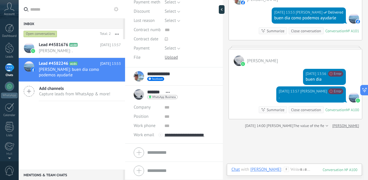
scroll to position [252, 0]
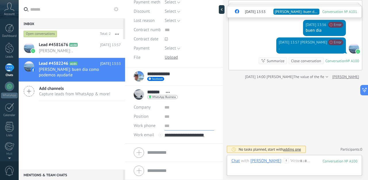
click at [169, 126] on input "text" at bounding box center [189, 125] width 50 height 9
click at [171, 126] on input "**********" at bounding box center [189, 125] width 50 height 9
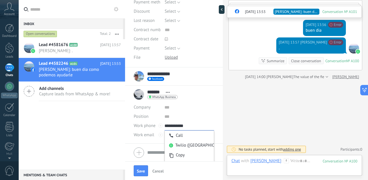
click at [167, 125] on input "**********" at bounding box center [189, 125] width 50 height 9
click at [172, 127] on input "**********" at bounding box center [189, 125] width 50 height 9
click at [181, 127] on input "**********" at bounding box center [189, 125] width 50 height 9
type input "**********"
click at [145, 167] on button "Save" at bounding box center [141, 170] width 14 height 11
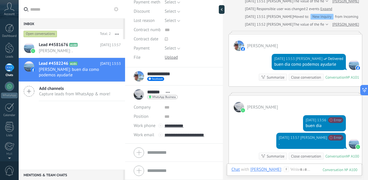
scroll to position [158, 0]
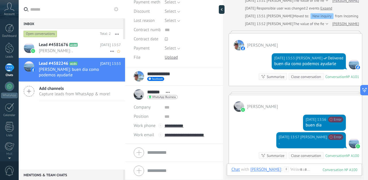
click at [80, 39] on div "Lead #4581676 A100 Today 13:57 Gustavo: ." at bounding box center [82, 48] width 86 height 18
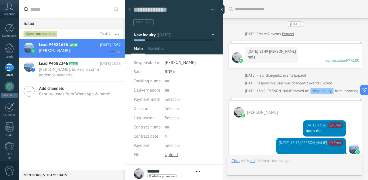
type textarea "**********"
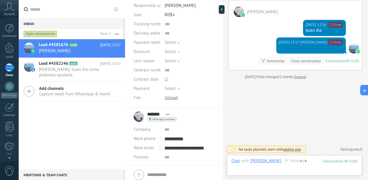
scroll to position [79, 0]
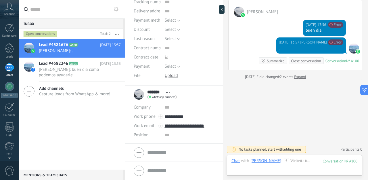
click at [182, 119] on input "**********" at bounding box center [189, 116] width 50 height 9
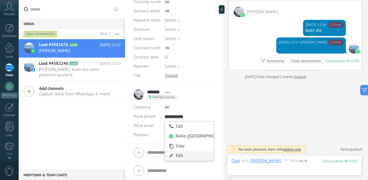
click at [182, 151] on div "Edit" at bounding box center [189, 156] width 49 height 10
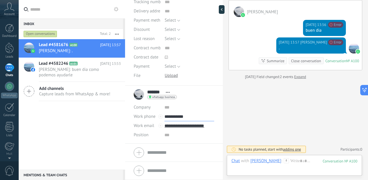
click at [194, 116] on input "**********" at bounding box center [189, 116] width 50 height 9
click at [179, 118] on input "**********" at bounding box center [189, 116] width 50 height 9
click at [194, 117] on input "**********" at bounding box center [189, 116] width 50 height 9
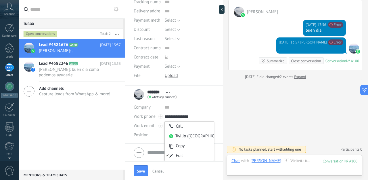
type input "**********"
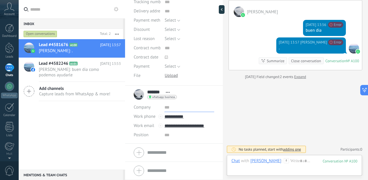
click at [198, 105] on input "text" at bounding box center [189, 107] width 50 height 9
click at [197, 117] on input "**********" at bounding box center [189, 116] width 50 height 9
click at [209, 127] on div "**********" at bounding box center [189, 125] width 50 height 9
click at [177, 153] on div "Edit" at bounding box center [177, 155] width 24 height 10
click at [184, 125] on input "**********" at bounding box center [189, 125] width 50 height 9
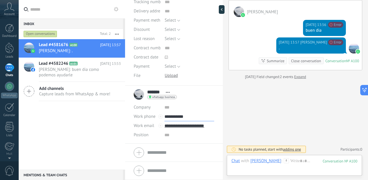
click at [191, 116] on input "**********" at bounding box center [189, 116] width 50 height 9
click at [171, 118] on input "**********" at bounding box center [189, 116] width 50 height 9
click at [195, 118] on input "**********" at bounding box center [189, 116] width 50 height 9
click at [100, 129] on div "Lead #4581676 A100 Today 13:57 Gustavo: . Lead #4582246 A101" at bounding box center [72, 104] width 106 height 130
click at [95, 76] on span "Gustavo: buen dia como podemos ayudarle" at bounding box center [74, 72] width 71 height 11
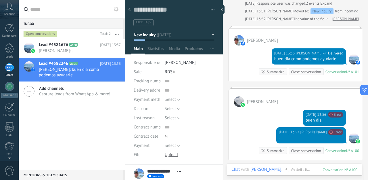
scroll to position [152, 0]
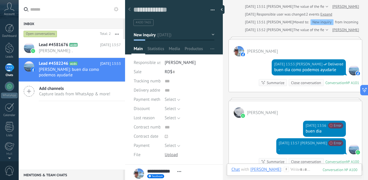
click at [256, 66] on div "Today 13:53 Gustavo Delivered buen dia como podemos ayudarle Conversation № A10…" at bounding box center [295, 73] width 133 height 35
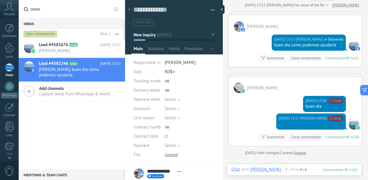
scroll to position [179, 0]
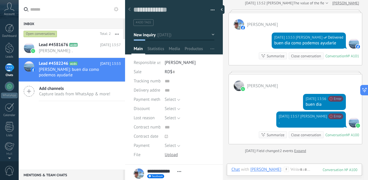
click at [297, 136] on div "Close conversation" at bounding box center [306, 134] width 30 height 5
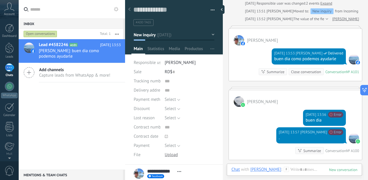
scroll to position [184, 0]
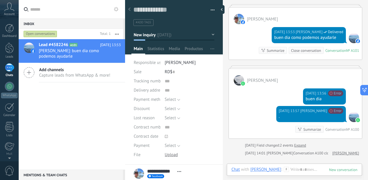
click at [278, 104] on div "Today 13:56 Gustavo No pudimos acceder a tu cuenta de WhatsApp. Por favor, reco…" at bounding box center [295, 95] width 133 height 20
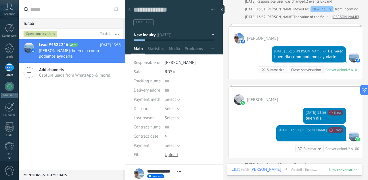
scroll to position [151, 0]
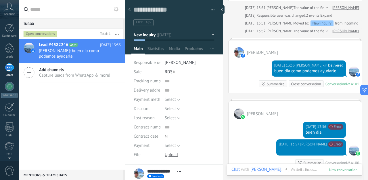
click at [268, 70] on div "Today 13:53 Gustavo Delivered buen dia como podemos ayudarle Conversation № A10…" at bounding box center [295, 74] width 133 height 35
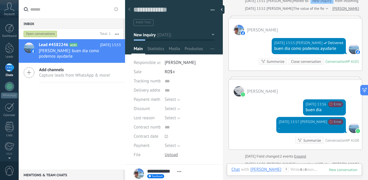
scroll to position [245, 0]
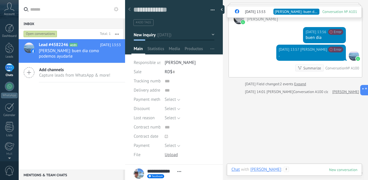
click at [287, 168] on div at bounding box center [294, 174] width 126 height 17
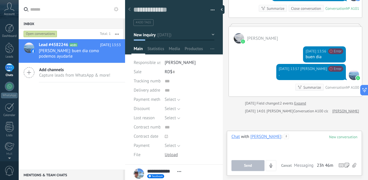
scroll to position [231, 0]
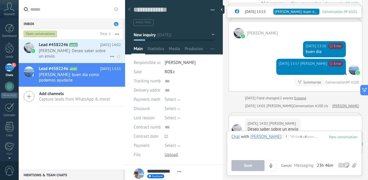
click at [91, 51] on span "Gustavo: Deseo saber sobre un envío" at bounding box center [74, 53] width 71 height 11
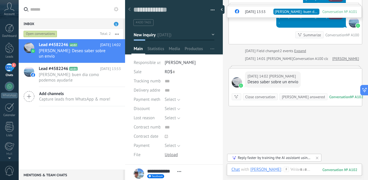
scroll to position [275, 0]
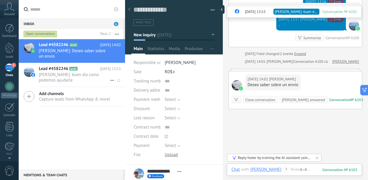
click at [91, 73] on span "Gustavo: buen dia como podemos ayudarle" at bounding box center [74, 77] width 71 height 11
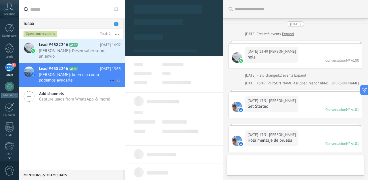
type textarea "**********"
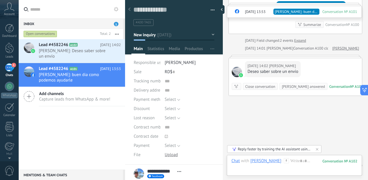
scroll to position [305, 0]
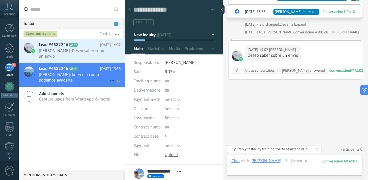
click at [110, 77] on icon at bounding box center [112, 80] width 7 height 7
click at [85, 74] on div at bounding box center [184, 90] width 368 height 180
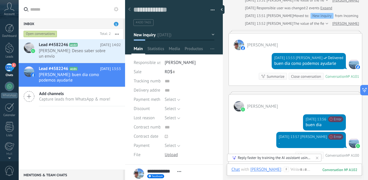
scroll to position [149, 0]
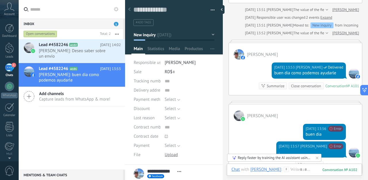
click at [263, 66] on div "[DATE] 13:53 [PERSON_NAME] buen dia como podemos ayudarle Conversation № A101 C…" at bounding box center [295, 77] width 133 height 35
click at [264, 72] on div "[DATE] 13:53 [PERSON_NAME] buen dia como podemos ayudarle Conversation № A101 C…" at bounding box center [295, 77] width 133 height 35
click at [296, 73] on div "buen dia como podemos ayudarle" at bounding box center [308, 73] width 69 height 6
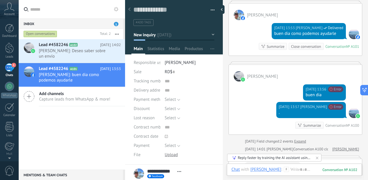
scroll to position [168, 0]
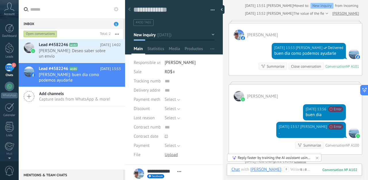
click at [11, 66] on div "1" at bounding box center [9, 67] width 9 height 8
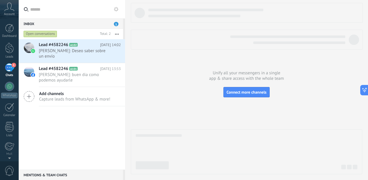
click at [28, 91] on icon at bounding box center [29, 96] width 11 height 11
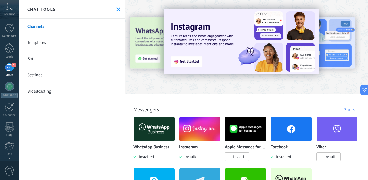
click at [34, 56] on link "Bots" at bounding box center [72, 59] width 106 height 16
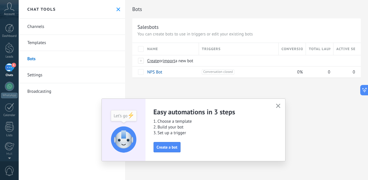
click at [83, 102] on div "Channels Templates Bots Settings Broadcasting" at bounding box center [72, 99] width 106 height 161
click at [279, 105] on icon "button" at bounding box center [278, 105] width 4 height 4
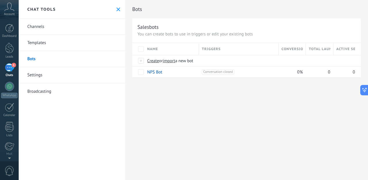
click at [113, 8] on div "Chat tools" at bounding box center [72, 9] width 106 height 19
click at [117, 9] on use at bounding box center [118, 9] width 4 height 4
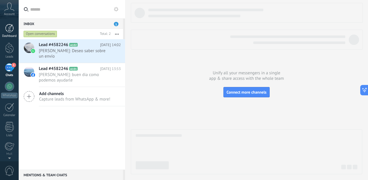
click at [10, 30] on div at bounding box center [9, 28] width 9 height 9
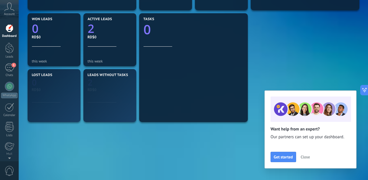
scroll to position [190, 0]
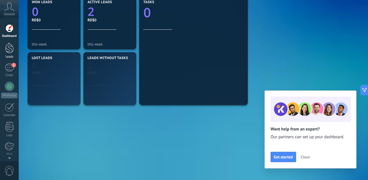
click at [10, 57] on div "Leads" at bounding box center [9, 57] width 17 height 4
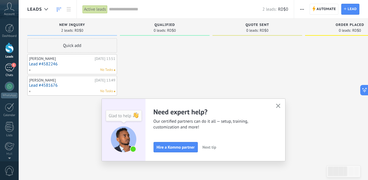
click at [9, 68] on div "1" at bounding box center [9, 67] width 9 height 8
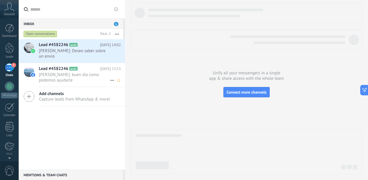
click at [70, 72] on span "[PERSON_NAME]: buen dia como podemos ayudarle" at bounding box center [74, 77] width 71 height 11
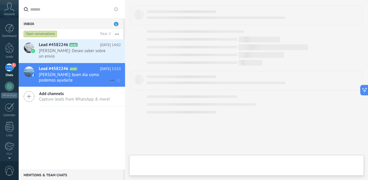
type textarea "**********"
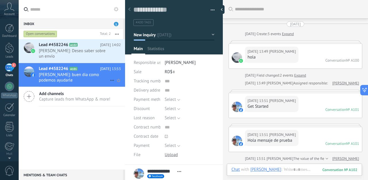
scroll to position [126, 0]
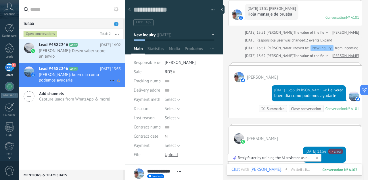
click at [110, 77] on icon at bounding box center [112, 80] width 7 height 7
click at [117, 79] on div "Close talk" at bounding box center [132, 77] width 40 height 11
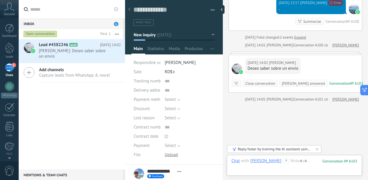
scroll to position [314, 0]
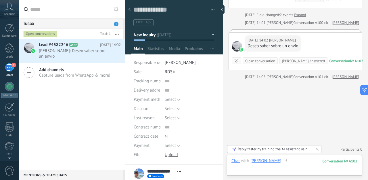
click at [287, 162] on div at bounding box center [294, 166] width 126 height 17
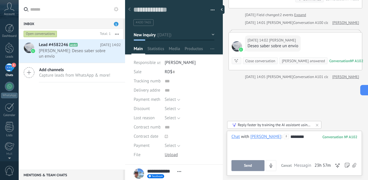
click at [255, 165] on button "Send" at bounding box center [247, 165] width 33 height 11
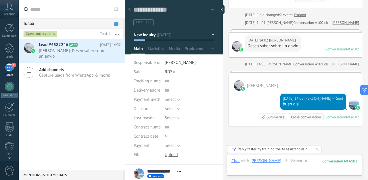
scroll to position [298, 0]
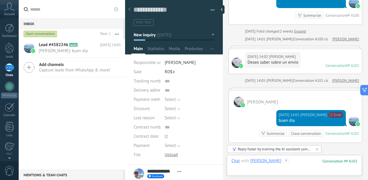
click at [285, 160] on div at bounding box center [294, 166] width 126 height 17
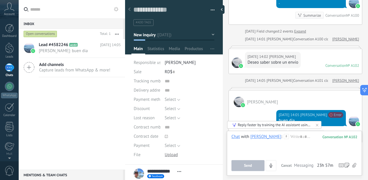
click at [257, 137] on div "[PERSON_NAME]" at bounding box center [265, 136] width 31 height 5
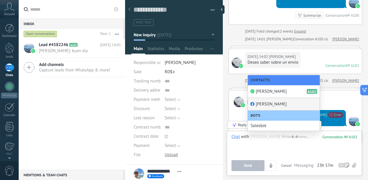
click at [262, 103] on div "Gustavo Sican" at bounding box center [284, 104] width 72 height 13
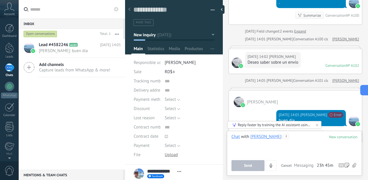
click at [287, 136] on div at bounding box center [294, 145] width 126 height 22
click at [248, 169] on button "Send" at bounding box center [247, 165] width 33 height 11
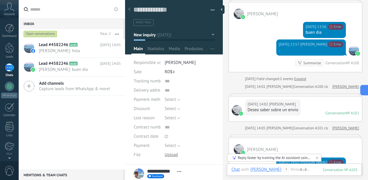
scroll to position [248, 0]
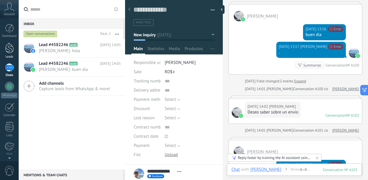
click at [11, 50] on div at bounding box center [9, 48] width 9 height 11
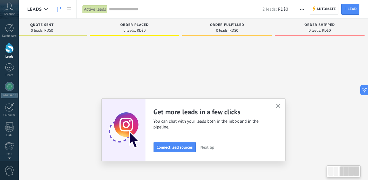
scroll to position [0, 220]
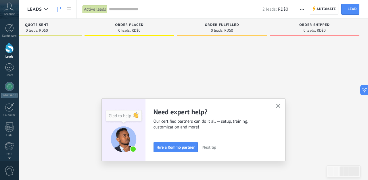
click at [209, 146] on span "Next tip" at bounding box center [209, 147] width 14 height 4
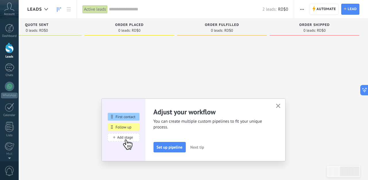
click at [195, 147] on span "Next tip" at bounding box center [197, 147] width 14 height 4
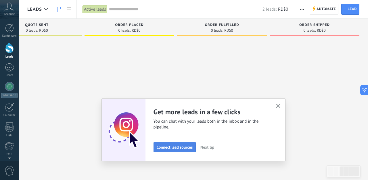
click at [182, 146] on span "Connect lead sources" at bounding box center [175, 147] width 36 height 4
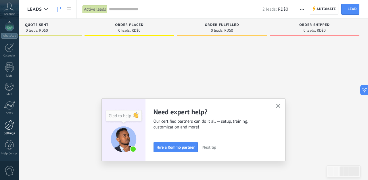
scroll to position [0, 0]
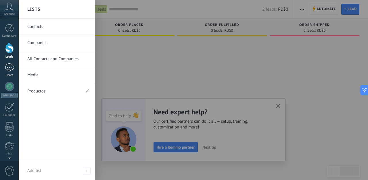
click at [9, 69] on div "1" at bounding box center [9, 67] width 9 height 8
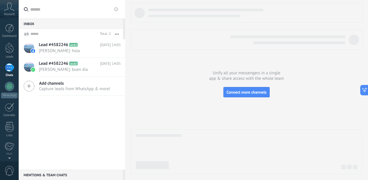
click at [32, 85] on icon at bounding box center [29, 85] width 11 height 11
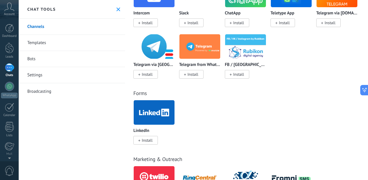
scroll to position [466, 0]
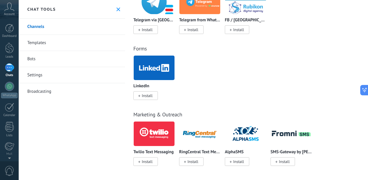
click at [32, 60] on link "Bots" at bounding box center [72, 59] width 106 height 16
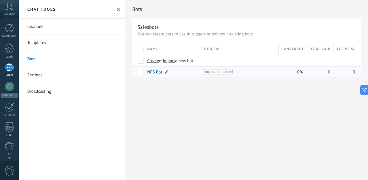
click at [158, 73] on link "NPS Bot" at bounding box center [154, 71] width 15 height 5
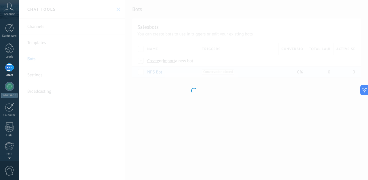
type input "*******"
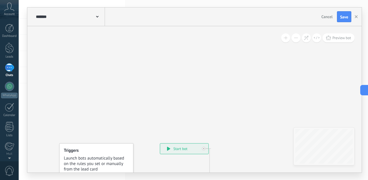
click at [321, 15] on button "Cancel" at bounding box center [327, 16] width 16 height 9
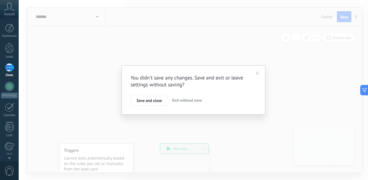
click at [181, 100] on span "Exit without save" at bounding box center [187, 99] width 30 height 5
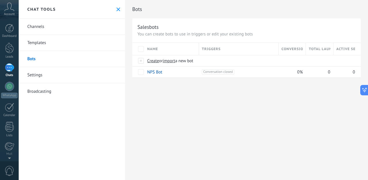
click at [37, 26] on link "Channels" at bounding box center [72, 27] width 106 height 16
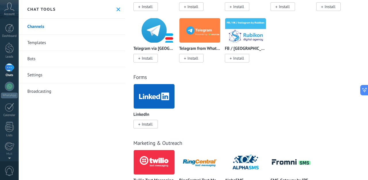
scroll to position [466, 0]
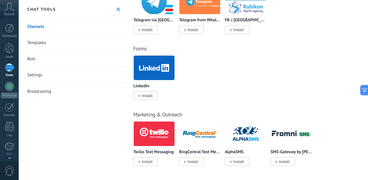
click at [69, 43] on link "Templates" at bounding box center [72, 43] width 106 height 16
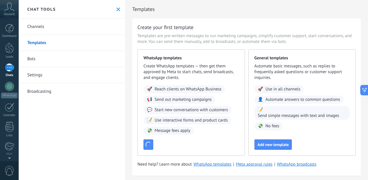
scroll to position [8, 0]
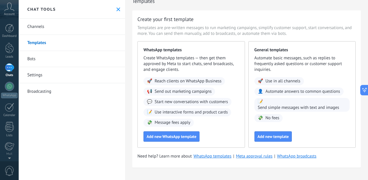
click at [40, 30] on link "Channels" at bounding box center [72, 27] width 106 height 16
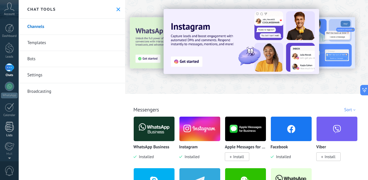
click at [10, 127] on div at bounding box center [9, 127] width 9 height 10
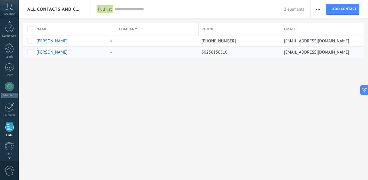
scroll to position [36, 0]
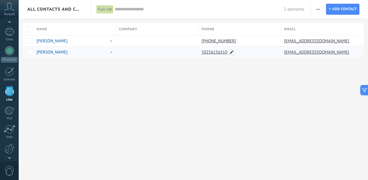
click at [232, 51] on span at bounding box center [232, 52] width 6 height 6
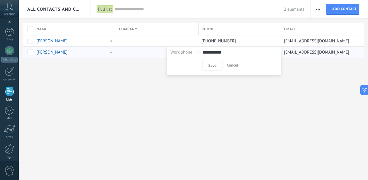
click at [203, 53] on input "**********" at bounding box center [239, 52] width 75 height 9
type input "**********"
click at [214, 66] on span "Save" at bounding box center [212, 65] width 8 height 4
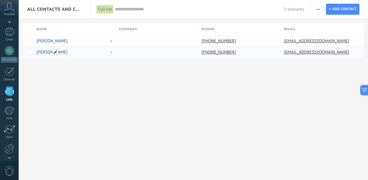
click at [56, 52] on span at bounding box center [56, 52] width 6 height 6
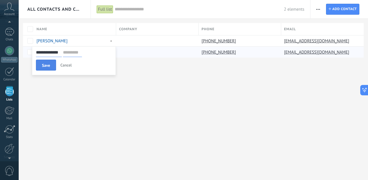
type input "**********"
click at [51, 65] on button "Save" at bounding box center [46, 65] width 20 height 11
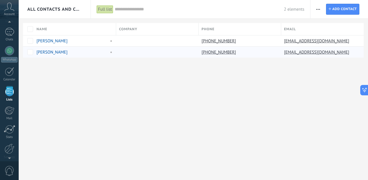
click at [68, 80] on div "All Contacts and Companies Full list Apply 2 elements Full list Contacts withou…" at bounding box center [193, 90] width 349 height 180
click at [50, 43] on link "Gustavo Sican" at bounding box center [52, 40] width 31 height 5
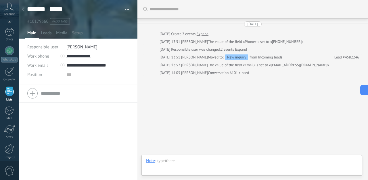
click at [24, 9] on icon at bounding box center [23, 8] width 2 height 3
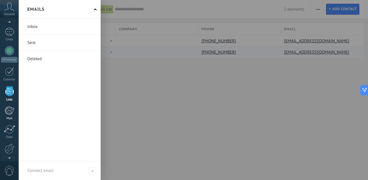
click at [11, 114] on div at bounding box center [9, 110] width 9 height 9
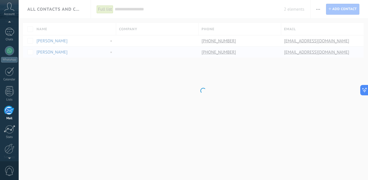
scroll to position [56, 0]
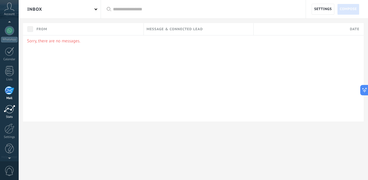
click at [11, 110] on div at bounding box center [9, 109] width 11 height 9
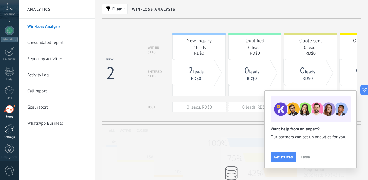
click at [11, 134] on link "Settings" at bounding box center [9, 131] width 19 height 16
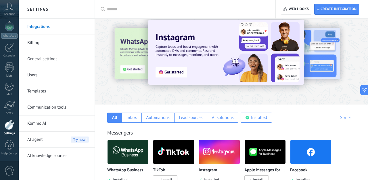
scroll to position [10, 0]
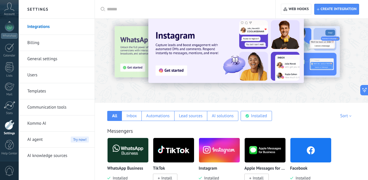
click at [36, 44] on link "Billing" at bounding box center [58, 43] width 62 height 16
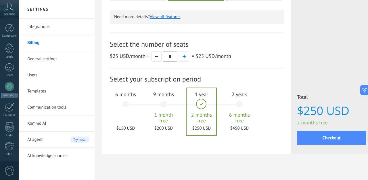
scroll to position [181, 0]
click at [130, 103] on div "6 months $150 USD" at bounding box center [125, 106] width 31 height 41
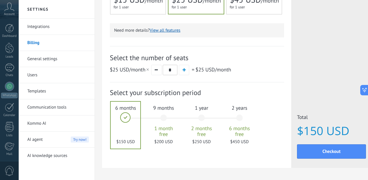
scroll to position [184, 0]
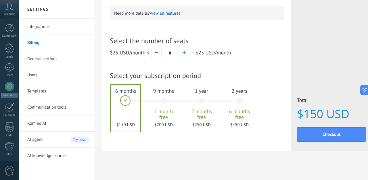
click at [41, 123] on link "Kommo AI" at bounding box center [58, 123] width 62 height 16
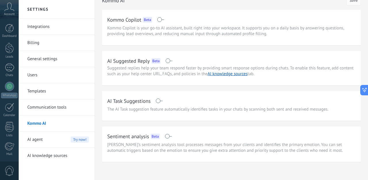
scroll to position [15, 0]
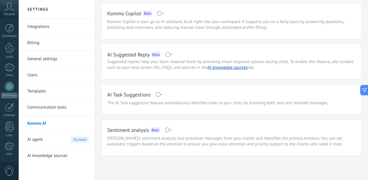
click at [63, 141] on div "AI agent Try now!" at bounding box center [58, 139] width 62 height 16
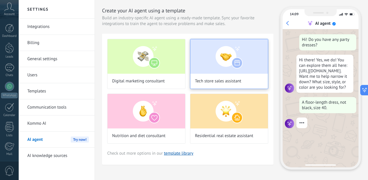
scroll to position [23, 0]
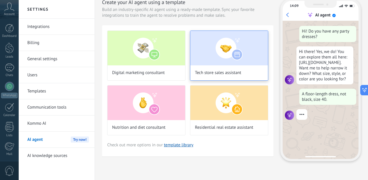
click at [222, 55] on img at bounding box center [229, 48] width 78 height 34
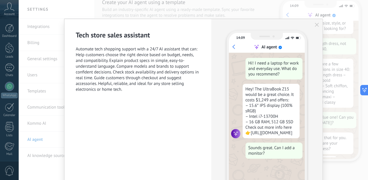
scroll to position [3, 0]
click at [315, 25] on icon "button" at bounding box center [317, 25] width 4 height 4
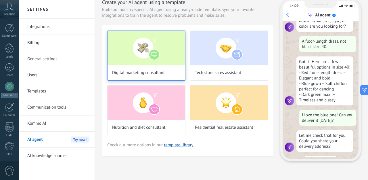
click at [170, 55] on img at bounding box center [147, 48] width 78 height 34
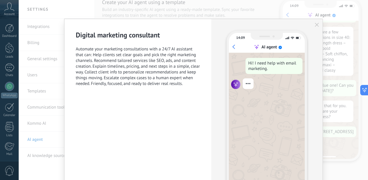
scroll to position [97, 0]
click at [315, 26] on icon "button" at bounding box center [317, 25] width 4 height 4
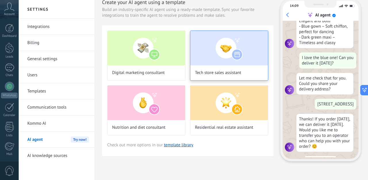
scroll to position [126, 0]
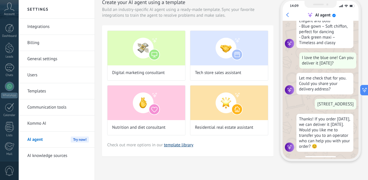
click at [177, 146] on link "template library" at bounding box center [178, 144] width 29 height 5
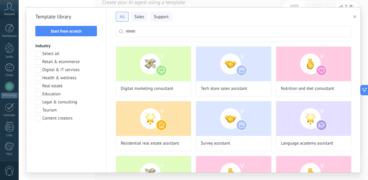
scroll to position [0, 0]
click at [60, 64] on span "Retail & ecommerce" at bounding box center [60, 62] width 37 height 6
click at [70, 126] on div "Industry Select all Retail & ecommerce Digital & IT services Health & wellness …" at bounding box center [66, 90] width 62 height 95
click at [70, 130] on button "Apply" at bounding box center [66, 133] width 62 height 10
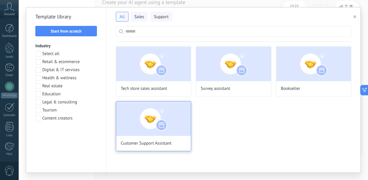
click at [143, 113] on img at bounding box center [153, 118] width 75 height 34
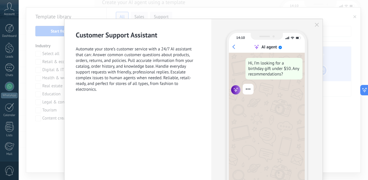
scroll to position [44, 0]
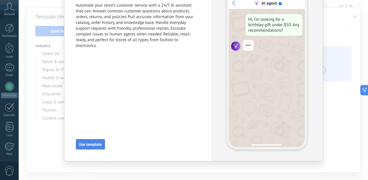
click at [85, 145] on span "Use template" at bounding box center [90, 144] width 23 height 4
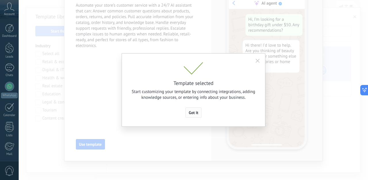
scroll to position [15, 0]
click at [193, 113] on span "Got it" at bounding box center [193, 112] width 9 height 4
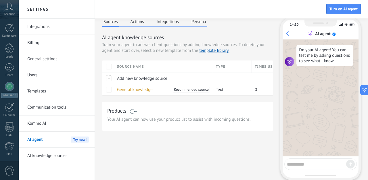
scroll to position [0, 0]
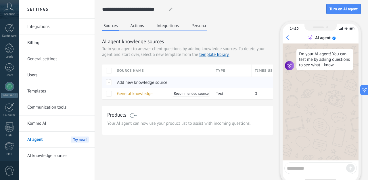
click at [128, 82] on span "Add new knowledge source" at bounding box center [142, 82] width 50 height 5
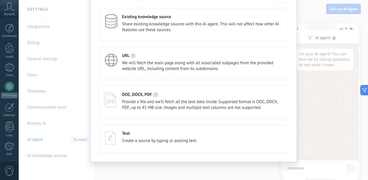
scroll to position [36, 0]
click at [126, 66] on span "We will fetch the main page along with all associated subpages from the provide…" at bounding box center [202, 65] width 161 height 11
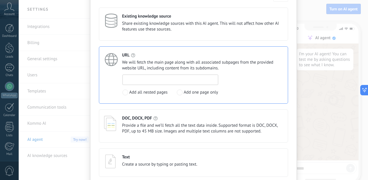
click at [134, 80] on input at bounding box center [170, 79] width 95 height 9
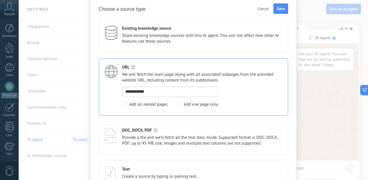
scroll to position [11, 0]
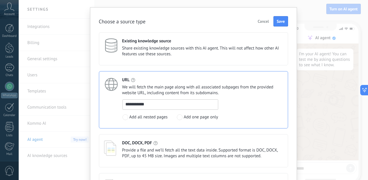
type input "**********"
click at [266, 21] on span "Cancel" at bounding box center [263, 21] width 11 height 4
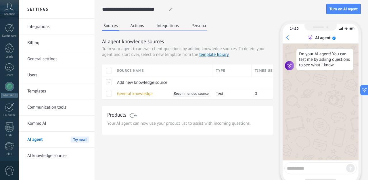
scroll to position [0, 0]
click at [167, 29] on button "Integrations" at bounding box center [167, 25] width 25 height 9
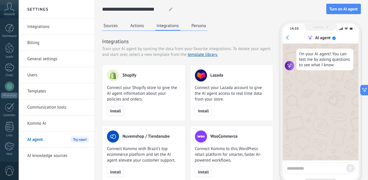
click at [113, 110] on span "Install" at bounding box center [115, 111] width 11 height 4
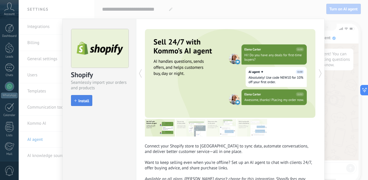
click at [82, 102] on span "Install" at bounding box center [83, 101] width 11 height 4
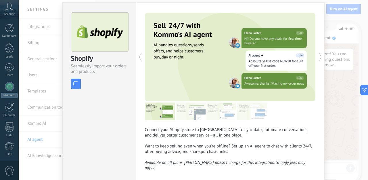
scroll to position [18, 0]
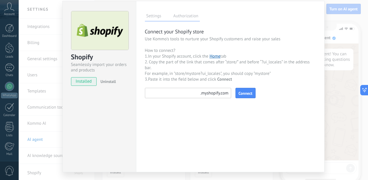
click at [167, 93] on input at bounding box center [188, 93] width 86 height 10
click at [159, 91] on input at bounding box center [188, 93] width 86 height 10
paste input "*********"
type input "*********"
click at [242, 92] on span "Connect" at bounding box center [246, 93] width 14 height 4
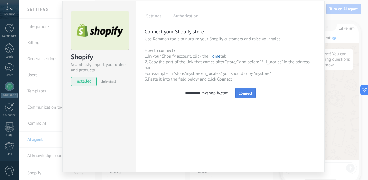
click at [150, 92] on input "*********" at bounding box center [188, 93] width 86 height 10
paste input "*********"
type input "**********"
paste input "*********"
type input "*********"
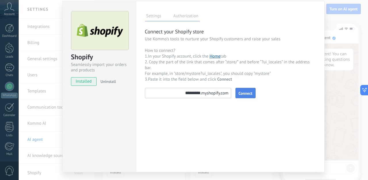
click at [249, 91] on span "Connect" at bounding box center [246, 93] width 14 height 4
click at [185, 17] on label "Authorization" at bounding box center [186, 17] width 28 height 8
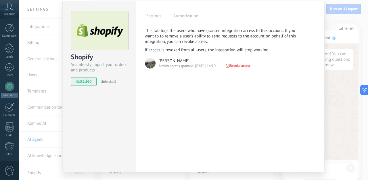
click at [157, 22] on div "Settings Authorization This tab logs the users who have granted integration acc…" at bounding box center [230, 86] width 189 height 171
click at [156, 20] on label "Settings" at bounding box center [154, 17] width 18 height 8
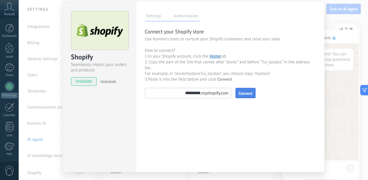
click at [240, 95] on span "Connect" at bounding box center [246, 93] width 14 height 4
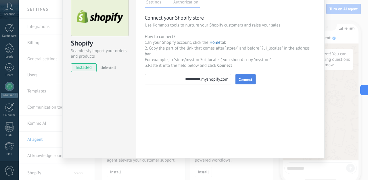
scroll to position [0, 0]
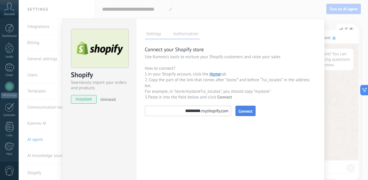
click at [295, 5] on div "Shopify Seamlessly import your orders and products installed Uninstall Settings…" at bounding box center [193, 90] width 349 height 180
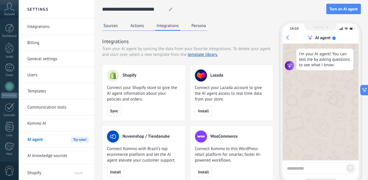
click at [114, 111] on span "Sync" at bounding box center [114, 111] width 8 height 4
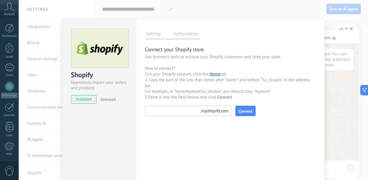
click at [160, 109] on input at bounding box center [188, 110] width 86 height 10
paste input "*********"
type input "*********"
click at [242, 111] on span "Connect" at bounding box center [246, 111] width 14 height 4
click at [193, 37] on label "Authorization" at bounding box center [186, 34] width 28 height 8
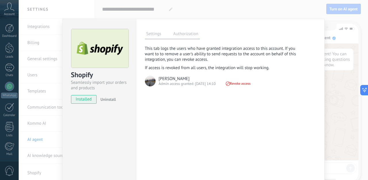
click at [164, 37] on div "Settings Authorization" at bounding box center [172, 34] width 55 height 10
click at [156, 36] on label "Settings" at bounding box center [154, 34] width 18 height 8
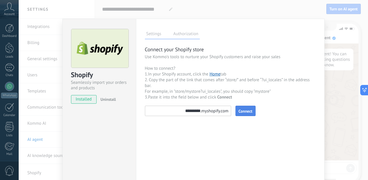
click at [245, 104] on div "Connect your Shopify store Use Kommo's tools to nurture your Shopify customers …" at bounding box center [230, 81] width 171 height 70
click at [244, 112] on span "Connect" at bounding box center [246, 111] width 14 height 4
click at [308, 18] on div "Shopify Seamlessly import your orders and products installed Uninstall Settings…" at bounding box center [193, 90] width 349 height 180
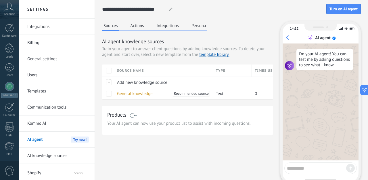
click at [168, 22] on button "Integrations" at bounding box center [167, 25] width 25 height 9
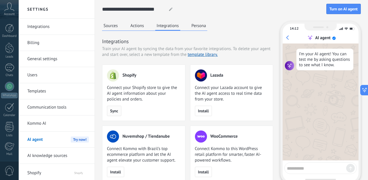
click at [114, 109] on span "Sync" at bounding box center [114, 111] width 8 height 4
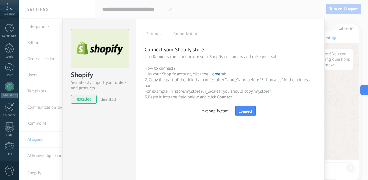
click at [166, 106] on input at bounding box center [188, 110] width 86 height 10
click at [167, 111] on input at bounding box center [188, 110] width 86 height 10
paste input "*********"
type input "*********"
click at [249, 111] on span "Connect" at bounding box center [246, 111] width 14 height 4
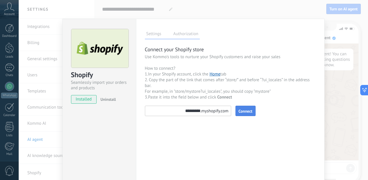
click at [242, 110] on span "Connect" at bounding box center [246, 111] width 14 height 4
click at [328, 30] on div "Shopify Seamlessly import your orders and products installed Uninstall Settings…" at bounding box center [193, 90] width 349 height 180
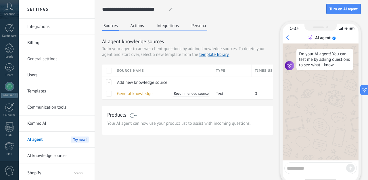
click at [169, 24] on button "Integrations" at bounding box center [167, 25] width 25 height 9
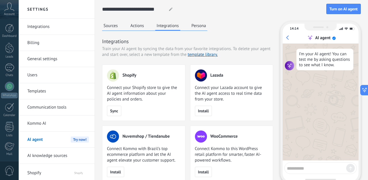
click at [75, 174] on span "Shopify" at bounding box center [76, 172] width 26 height 14
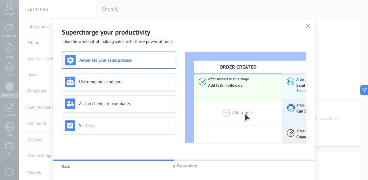
click at [67, 167] on span "Back" at bounding box center [66, 166] width 8 height 5
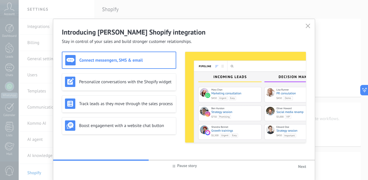
click at [302, 166] on span "Next" at bounding box center [302, 166] width 8 height 5
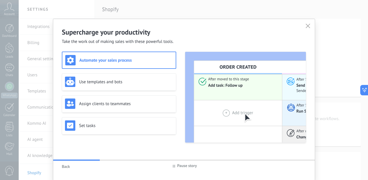
scroll to position [19, 0]
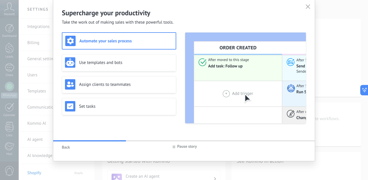
click at [308, 7] on icon at bounding box center [308, 6] width 5 height 5
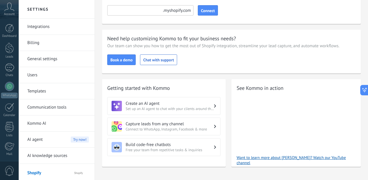
scroll to position [71, 0]
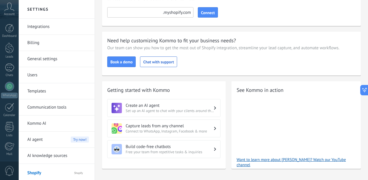
click at [61, 125] on link "Kommo AI" at bounding box center [58, 123] width 62 height 16
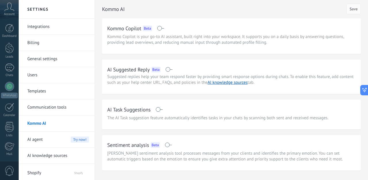
click at [73, 138] on span "Try now!" at bounding box center [80, 139] width 18 height 6
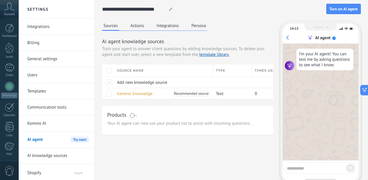
click at [167, 28] on button "Integrations" at bounding box center [167, 25] width 25 height 9
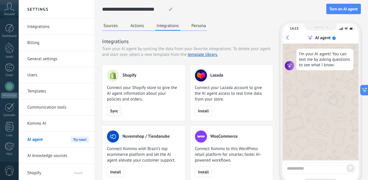
click at [112, 114] on button "Sync" at bounding box center [114, 110] width 14 height 10
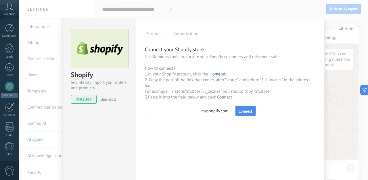
click at [162, 112] on input at bounding box center [188, 110] width 86 height 10
paste input "*********"
type input "*********"
click at [250, 110] on span "Connect" at bounding box center [246, 111] width 14 height 4
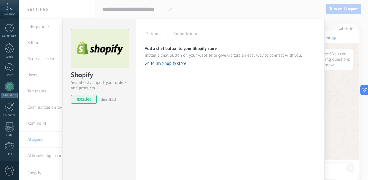
click at [209, 7] on div "Shopify Seamlessly import your orders and products installed Uninstall Settings…" at bounding box center [193, 90] width 349 height 180
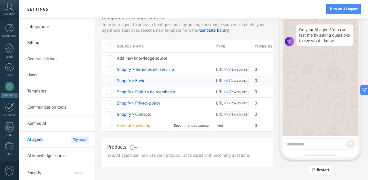
scroll to position [25, 0]
click at [235, 80] on span "View source" at bounding box center [238, 80] width 19 height 4
click at [107, 81] on span at bounding box center [109, 80] width 6 height 6
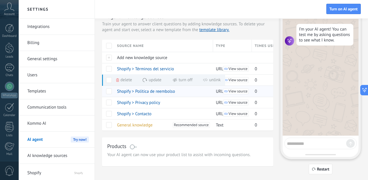
click at [235, 90] on span "View source" at bounding box center [238, 91] width 19 height 4
click at [107, 92] on span at bounding box center [109, 91] width 6 height 6
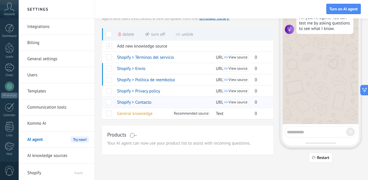
scroll to position [38, 0]
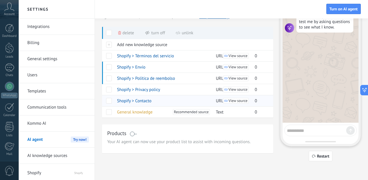
click at [230, 99] on span "View source" at bounding box center [238, 101] width 19 height 4
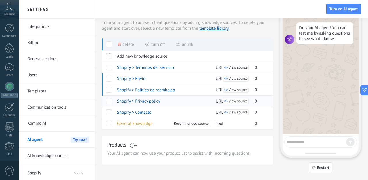
scroll to position [18, 0]
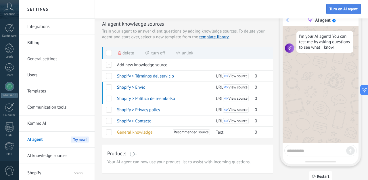
click at [335, 9] on span "Turn on AI agent" at bounding box center [343, 9] width 28 height 4
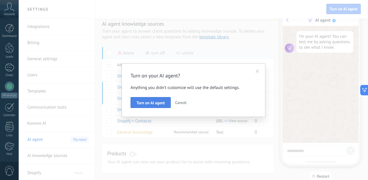
click at [158, 104] on span "Turn on AI agent" at bounding box center [151, 103] width 28 height 4
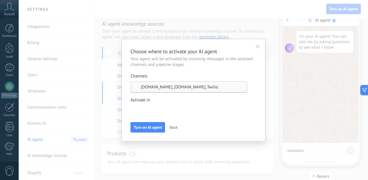
click at [0, 0] on div "Leads Entrantes New inquiry Qualified Quote sent Order placed Order fulfilled O…" at bounding box center [0, 0] width 0 height 0
click at [145, 109] on span at bounding box center [153, 109] width 29 height 5
click at [137, 99] on div at bounding box center [193, 90] width 349 height 180
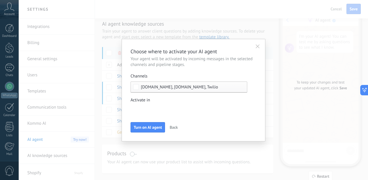
click at [150, 84] on div "Relojes.com, Relojes.com, Twilio" at bounding box center [189, 86] width 117 height 11
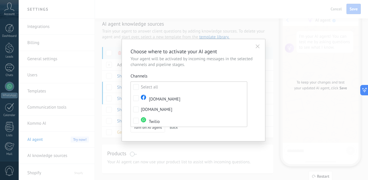
click at [151, 77] on div "Channels" at bounding box center [189, 76] width 117 height 6
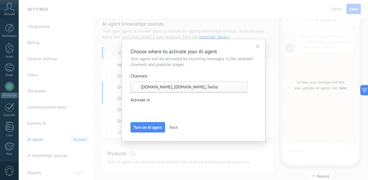
click at [146, 84] on div "Relojes.com, Relojes.com, Twilio" at bounding box center [189, 86] width 117 height 11
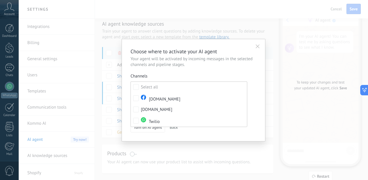
click at [158, 71] on div "Choose where to activate your AI agent Your agent will be activated by incoming…" at bounding box center [194, 90] width 126 height 85
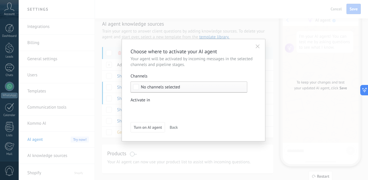
click at [148, 87] on span "No channels selected" at bounding box center [160, 87] width 39 height 4
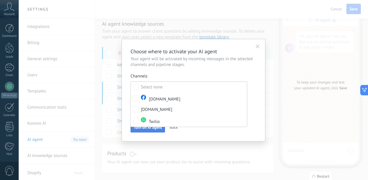
click at [147, 131] on button "Turn on AI agent" at bounding box center [148, 127] width 34 height 10
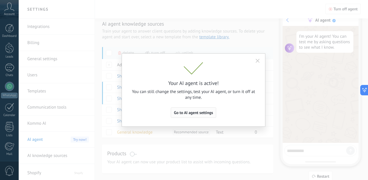
click at [183, 116] on button "Go to AI agent settings" at bounding box center [193, 112] width 45 height 10
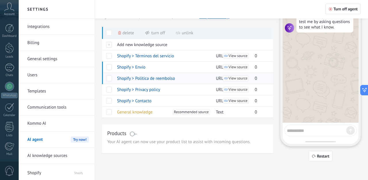
scroll to position [0, 0]
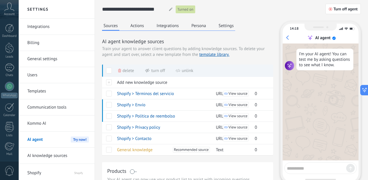
click at [199, 29] on button "Persona" at bounding box center [199, 25] width 18 height 9
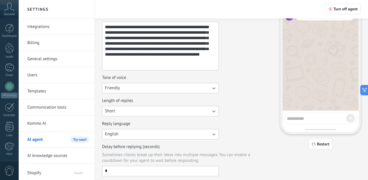
scroll to position [88, 0]
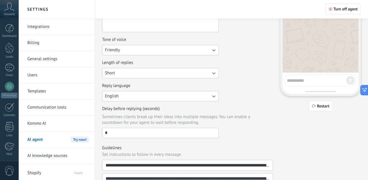
click at [133, 95] on button "English" at bounding box center [160, 96] width 117 height 10
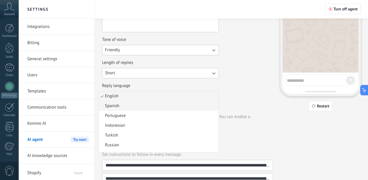
click at [131, 104] on li "Spanish" at bounding box center [159, 106] width 120 height 10
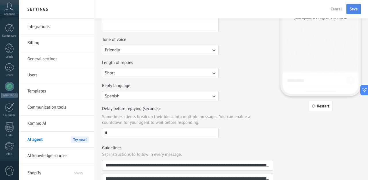
click at [354, 7] on span "Save" at bounding box center [354, 9] width 8 height 4
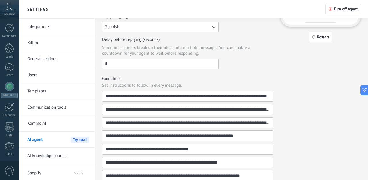
scroll to position [0, 0]
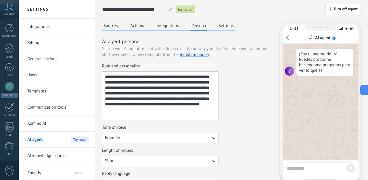
click at [227, 29] on button "Settings" at bounding box center [226, 25] width 18 height 9
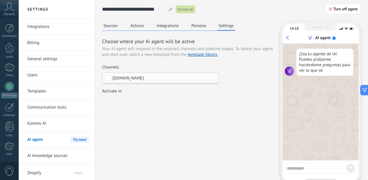
click at [164, 27] on button "Integrations" at bounding box center [167, 25] width 25 height 9
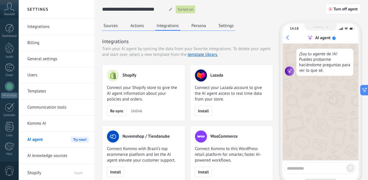
click at [135, 25] on button "Actions" at bounding box center [137, 25] width 16 height 9
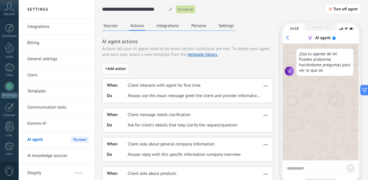
click at [170, 24] on button "Integrations" at bounding box center [167, 25] width 25 height 9
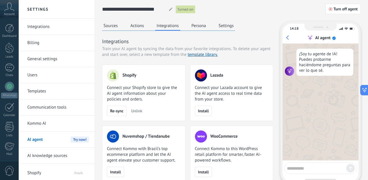
click at [225, 24] on button "Settings" at bounding box center [226, 25] width 18 height 9
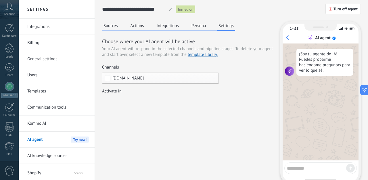
click at [0, 0] on div "Leads Entrantes New inquiry Qualified Quote sent Order placed Order fulfilled O…" at bounding box center [0, 0] width 0 height 0
click at [141, 137] on div "Leads Entrantes New inquiry Qualified Quote sent Order placed Order fulfilled O…" at bounding box center [160, 136] width 117 height 81
click at [73, 169] on span "Shopify" at bounding box center [76, 172] width 26 height 14
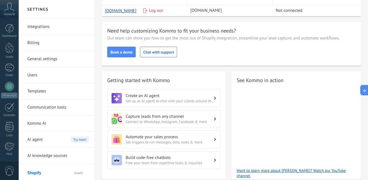
scroll to position [70, 0]
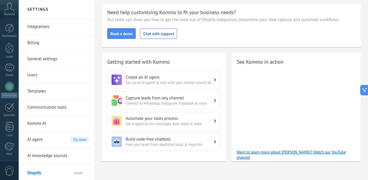
click at [164, 85] on div "Create an AI agent Set up an AI agent to chat with your clients around the clock" at bounding box center [163, 80] width 113 height 18
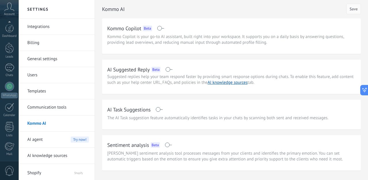
scroll to position [60, 0]
click at [41, 141] on span "AI agent" at bounding box center [35, 139] width 16 height 16
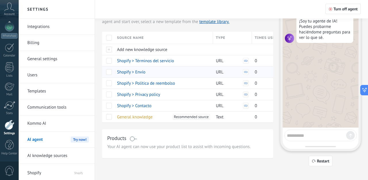
scroll to position [38, 0]
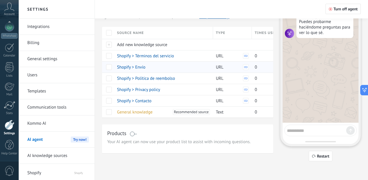
click at [109, 67] on span at bounding box center [109, 67] width 6 height 6
click at [109, 77] on span at bounding box center [109, 78] width 6 height 6
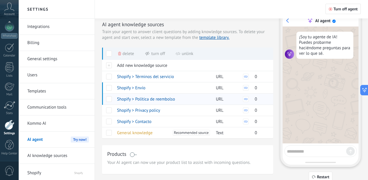
scroll to position [0, 0]
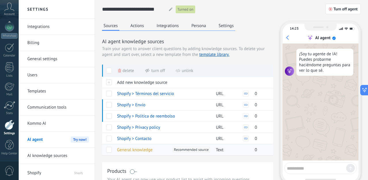
click at [108, 151] on span at bounding box center [109, 150] width 6 height 6
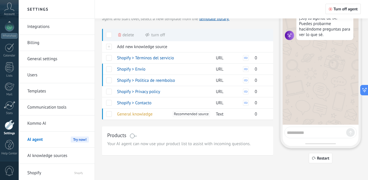
scroll to position [38, 0]
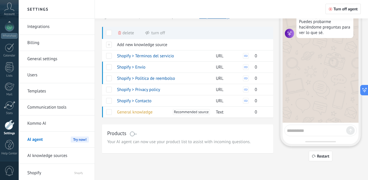
click at [44, 168] on span "Shopify" at bounding box center [44, 172] width 35 height 14
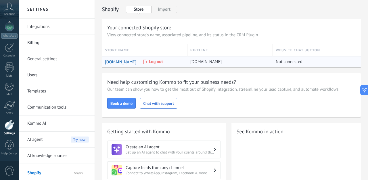
click at [295, 61] on span "Not connected" at bounding box center [289, 62] width 27 height 6
click at [161, 7] on button "Import" at bounding box center [164, 9] width 26 height 7
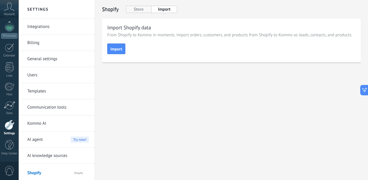
click at [135, 8] on button "Store" at bounding box center [139, 9] width 26 height 7
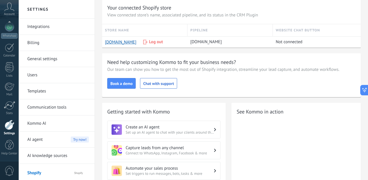
scroll to position [70, 0]
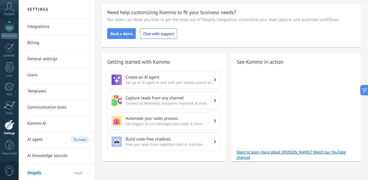
click at [158, 101] on span "Connect to WhatsApp, Instagram, Facebook & more" at bounding box center [170, 103] width 88 height 5
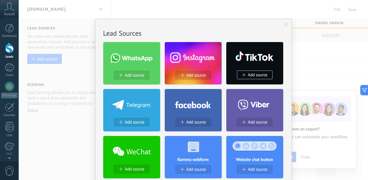
click at [285, 24] on span at bounding box center [286, 24] width 4 height 4
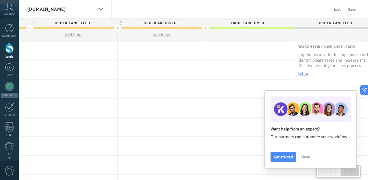
scroll to position [0, 445]
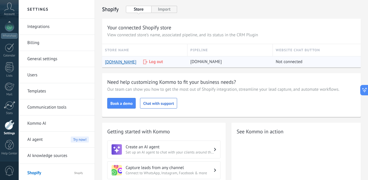
click at [287, 62] on span "Not connected" at bounding box center [289, 62] width 27 height 6
click at [271, 64] on div "c1614b-4f.myshopify.com" at bounding box center [229, 61] width 85 height 11
click at [136, 64] on link "c1614b-4f.myshopify.com" at bounding box center [120, 61] width 31 height 5
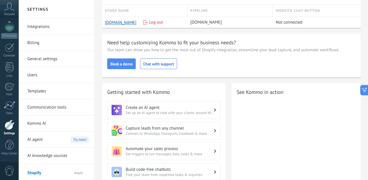
scroll to position [70, 0]
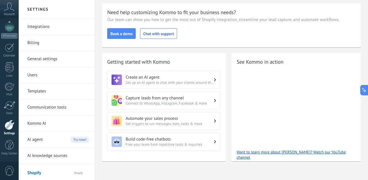
click at [161, 125] on span "Set triggers to run messages, bots, tasks & more" at bounding box center [170, 123] width 88 height 5
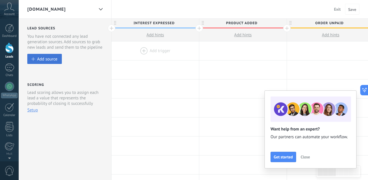
click at [55, 60] on div "Add source" at bounding box center [47, 58] width 20 height 5
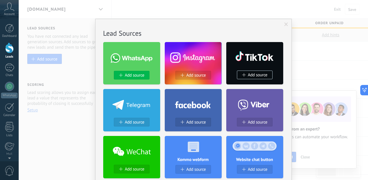
click at [140, 75] on span "Add source" at bounding box center [135, 75] width 20 height 5
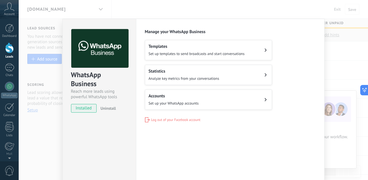
click at [134, 12] on div "WhatsApp Business Reach more leads using powerful WhatsApp tools installed Unin…" at bounding box center [193, 90] width 349 height 180
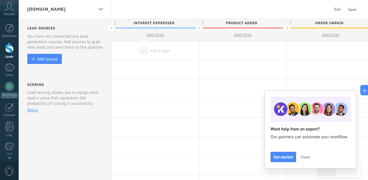
click at [335, 9] on span "Exit" at bounding box center [337, 9] width 7 height 5
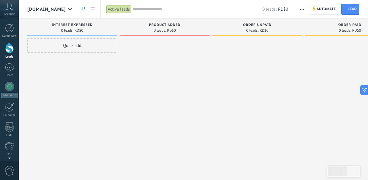
click at [7, 51] on div at bounding box center [9, 48] width 9 height 11
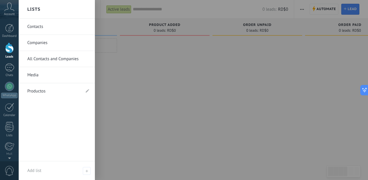
click at [38, 94] on link "Productos" at bounding box center [53, 91] width 53 height 16
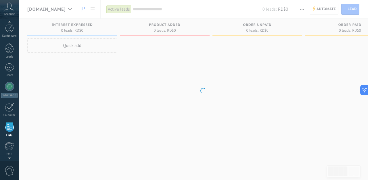
scroll to position [36, 0]
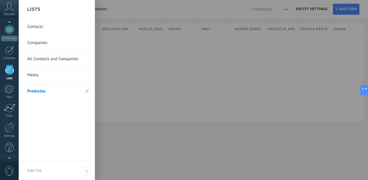
scroll to position [60, 0]
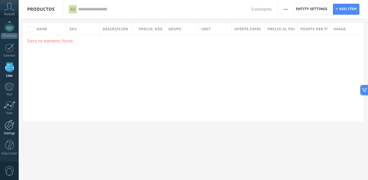
click at [9, 125] on div at bounding box center [10, 125] width 10 height 10
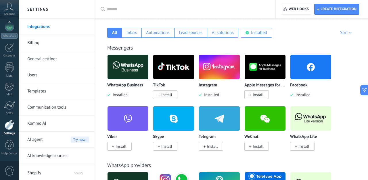
scroll to position [162, 0]
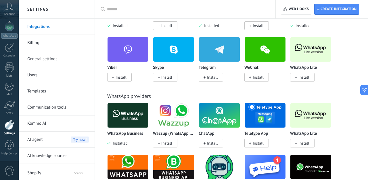
click at [40, 172] on span "Shopify" at bounding box center [44, 172] width 35 height 14
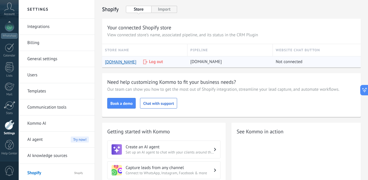
click at [287, 62] on span "Not connected" at bounding box center [289, 62] width 27 height 6
click at [203, 64] on span "c1614b-4f.myshopify.com" at bounding box center [205, 62] width 31 height 6
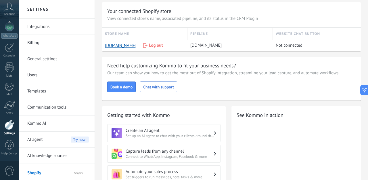
scroll to position [13, 0]
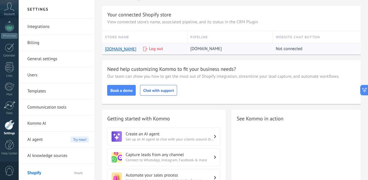
click at [291, 51] on span "Not connected" at bounding box center [289, 49] width 27 height 6
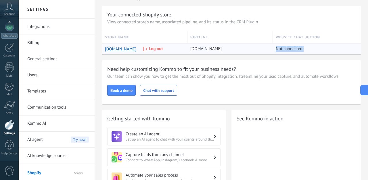
click at [291, 51] on span "Not connected" at bounding box center [289, 49] width 27 height 6
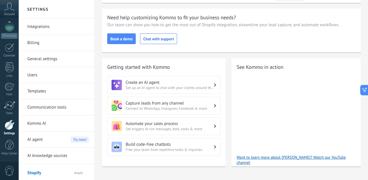
scroll to position [70, 0]
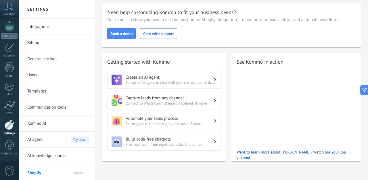
click at [63, 139] on div "AI agent Try now!" at bounding box center [58, 139] width 62 height 16
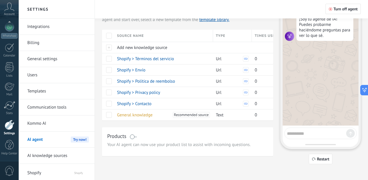
scroll to position [38, 0]
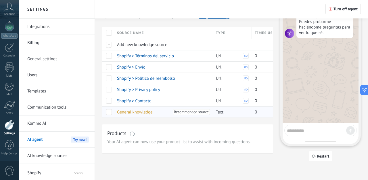
click at [106, 112] on span at bounding box center [109, 112] width 6 height 6
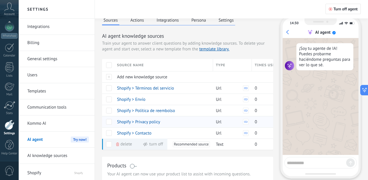
scroll to position [0, 0]
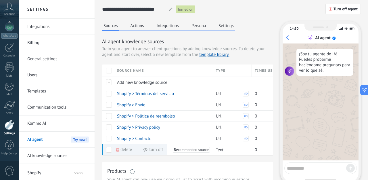
click at [159, 26] on button "Integrations" at bounding box center [167, 25] width 25 height 9
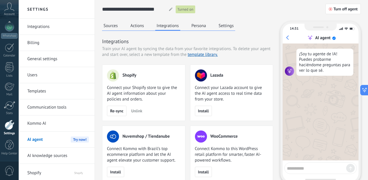
click at [135, 29] on button "Actions" at bounding box center [137, 25] width 16 height 9
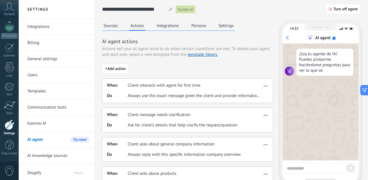
click at [233, 28] on button "Settings" at bounding box center [226, 25] width 18 height 9
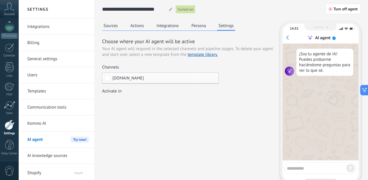
click at [174, 76] on span "Relojes.com" at bounding box center [161, 78] width 99 height 4
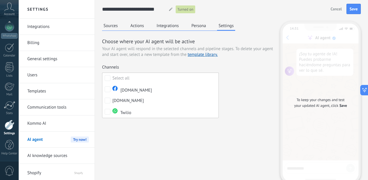
click at [174, 76] on label "Select all" at bounding box center [160, 78] width 116 height 10
click at [174, 76] on label "Select none" at bounding box center [160, 78] width 116 height 10
click at [114, 101] on div "Relojes.com" at bounding box center [127, 101] width 31 height 6
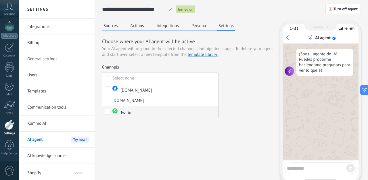
click at [114, 111] on img at bounding box center [114, 110] width 5 height 5
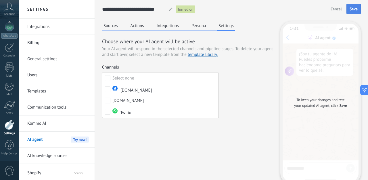
click at [348, 6] on button "Save" at bounding box center [353, 9] width 14 height 10
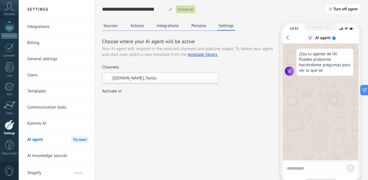
click at [201, 27] on button "Persona" at bounding box center [199, 25] width 18 height 9
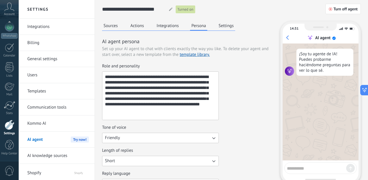
click at [171, 23] on button "Integrations" at bounding box center [167, 25] width 25 height 9
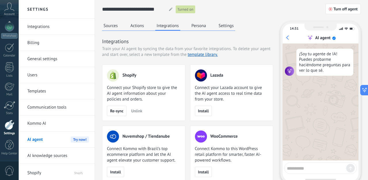
click at [136, 30] on div "Sources Actions Integrations Persona Settings" at bounding box center [168, 25] width 133 height 9
click at [136, 28] on button "Actions" at bounding box center [137, 25] width 16 height 9
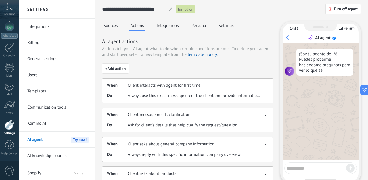
click at [112, 28] on button "Sources" at bounding box center [110, 25] width 17 height 9
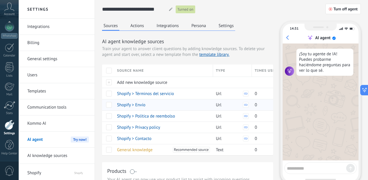
scroll to position [3, 0]
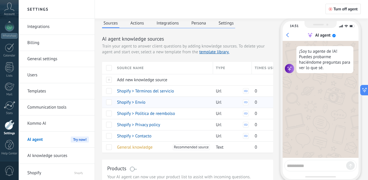
click at [109, 103] on span at bounding box center [109, 102] width 6 height 6
click at [97, 112] on div "**********" at bounding box center [231, 105] width 273 height 217
click at [110, 148] on span at bounding box center [109, 147] width 6 height 6
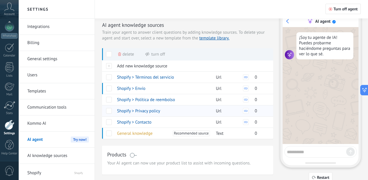
scroll to position [20, 0]
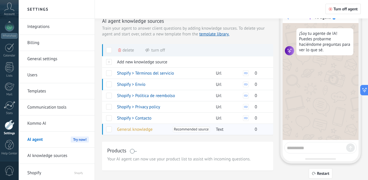
click at [108, 129] on span at bounding box center [109, 129] width 6 height 6
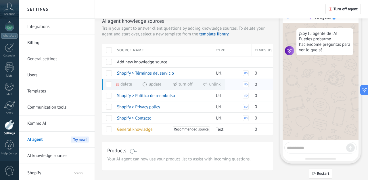
click at [108, 84] on span at bounding box center [109, 84] width 6 height 6
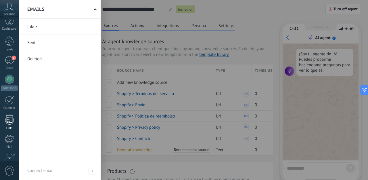
scroll to position [0, 0]
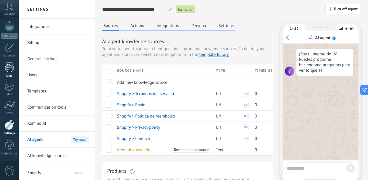
click at [9, 69] on div at bounding box center [9, 67] width 9 height 10
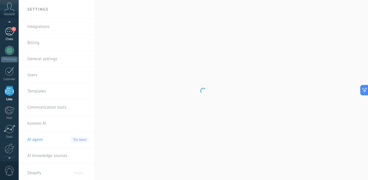
scroll to position [36, 0]
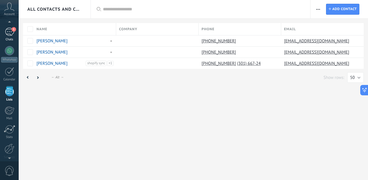
click at [7, 34] on div "1" at bounding box center [9, 32] width 9 height 8
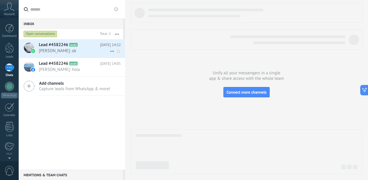
click at [53, 51] on span "Gustavo Sican: ok" at bounding box center [74, 50] width 71 height 5
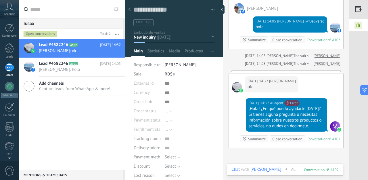
scroll to position [457, 0]
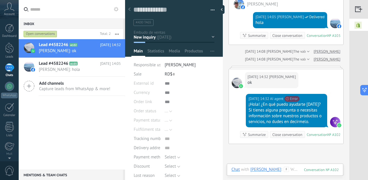
click at [356, 24] on img at bounding box center [358, 25] width 18 height 13
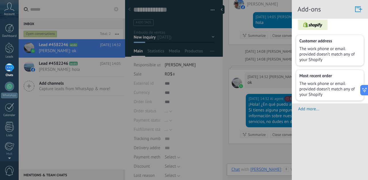
click at [268, 106] on div at bounding box center [184, 90] width 368 height 180
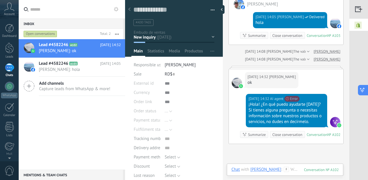
click at [364, 90] on icon at bounding box center [362, 90] width 6 height 6
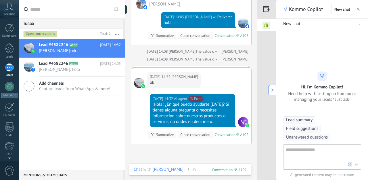
type textarea "**********"
click at [358, 9] on icon "button" at bounding box center [358, 9] width 3 height 3
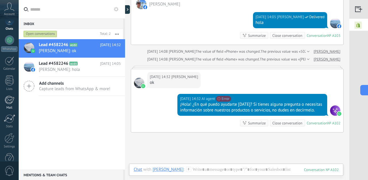
scroll to position [60, 0]
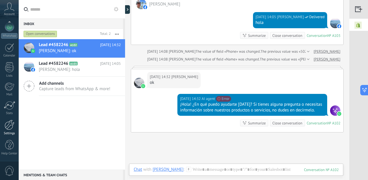
click at [11, 126] on div at bounding box center [10, 125] width 10 height 10
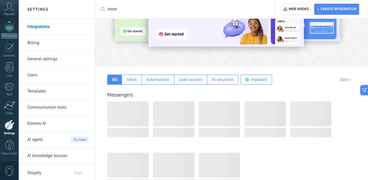
scroll to position [66, 0]
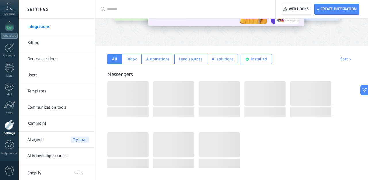
click at [40, 122] on link "Kommo AI" at bounding box center [58, 123] width 62 height 16
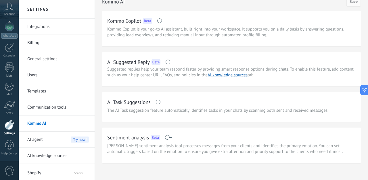
scroll to position [8, 0]
click at [62, 139] on div "AI agent Try now!" at bounding box center [58, 139] width 62 height 16
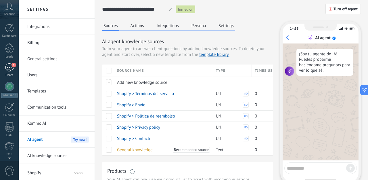
click at [11, 70] on div "1" at bounding box center [9, 67] width 9 height 8
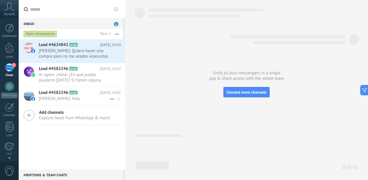
click at [53, 94] on span "Lead #4582246" at bounding box center [53, 93] width 29 height 6
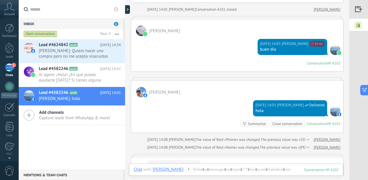
scroll to position [372, 0]
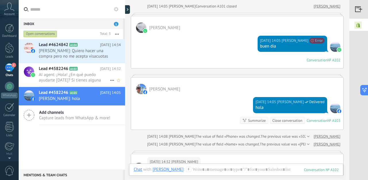
click at [93, 81] on span "AI agent: ¡Hola! ¿En qué puedo ayudarte hoy? Si tienes alguna pregunta o necesi…" at bounding box center [74, 77] width 71 height 11
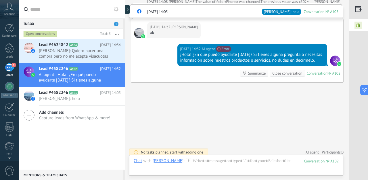
scroll to position [504, 0]
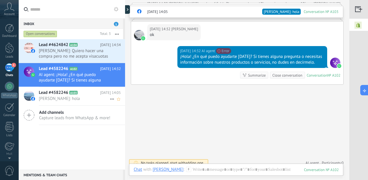
click at [82, 92] on icon at bounding box center [82, 93] width 6 height 6
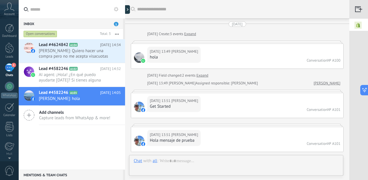
scroll to position [384, 0]
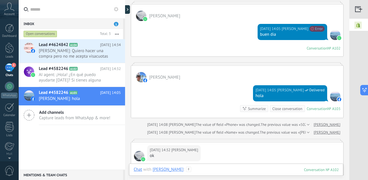
click at [223, 170] on div at bounding box center [236, 174] width 205 height 17
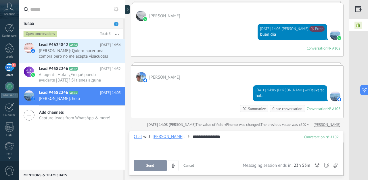
click at [335, 164] on icon at bounding box center [335, 165] width 4 height 5
click at [0, 0] on input "file" at bounding box center [0, 0] width 0 height 0
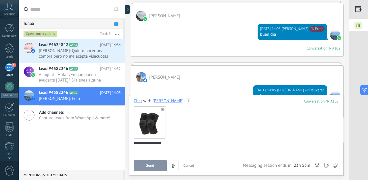
click at [156, 166] on button "Send" at bounding box center [150, 165] width 33 height 11
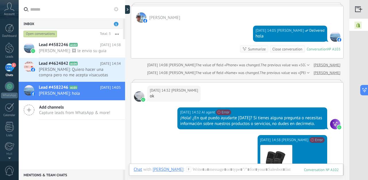
scroll to position [440, 0]
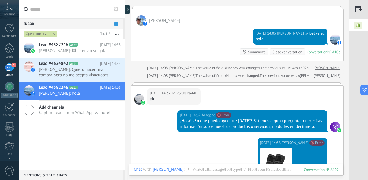
click at [210, 44] on div "Today 14:05 Gustavo Delivered hola Conversation № A103 Conversation № A103 Summ…" at bounding box center [237, 43] width 212 height 35
click at [161, 170] on div "Gustavo Sican" at bounding box center [168, 168] width 31 height 5
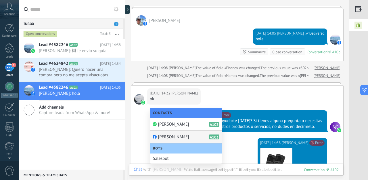
click at [164, 135] on span "Gustavo Sican" at bounding box center [173, 136] width 31 height 5
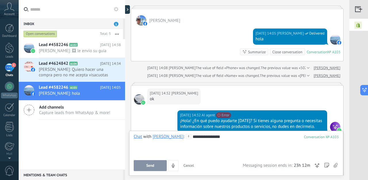
click at [334, 166] on icon at bounding box center [335, 165] width 4 height 5
click at [0, 0] on input "file" at bounding box center [0, 0] width 0 height 0
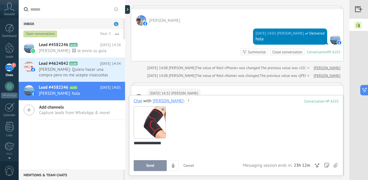
click at [152, 167] on span "Send" at bounding box center [150, 165] width 8 height 4
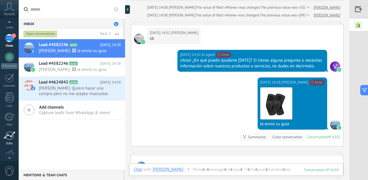
scroll to position [60, 0]
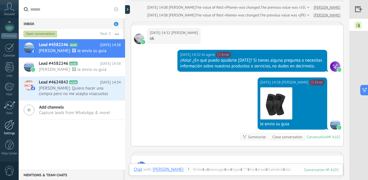
click at [8, 126] on div at bounding box center [10, 125] width 10 height 10
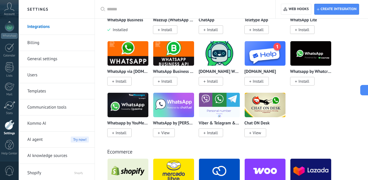
scroll to position [277, 0]
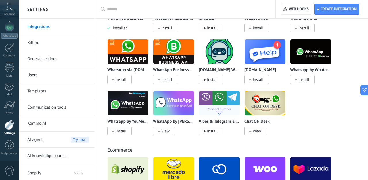
click at [55, 168] on span "Shopify" at bounding box center [44, 172] width 35 height 14
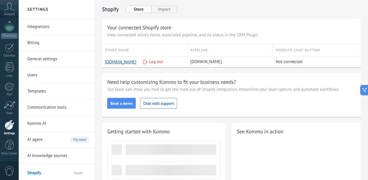
click at [46, 139] on div "AI agent Try now!" at bounding box center [58, 139] width 62 height 16
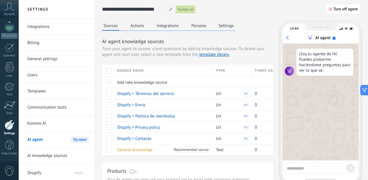
click at [232, 26] on button "Settings" at bounding box center [226, 25] width 18 height 9
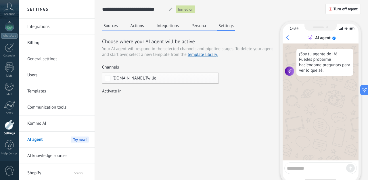
click at [123, 77] on span "Relojes.com, Twilio" at bounding box center [134, 78] width 44 height 4
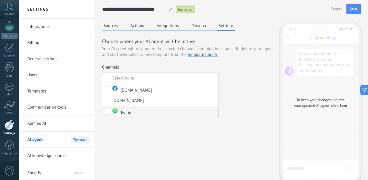
click at [131, 110] on label "Twilio" at bounding box center [160, 111] width 116 height 12
click at [350, 10] on span "Save" at bounding box center [354, 9] width 8 height 4
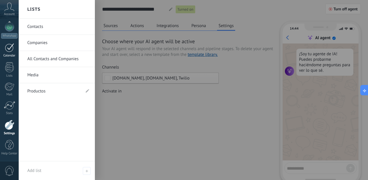
click at [10, 52] on link "Calendar" at bounding box center [9, 50] width 19 height 14
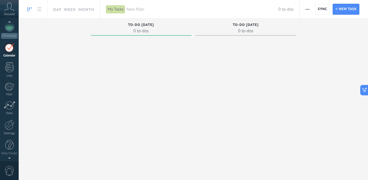
scroll to position [17, 0]
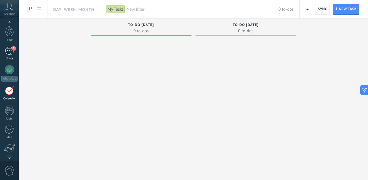
click at [12, 51] on div "1" at bounding box center [9, 51] width 9 height 8
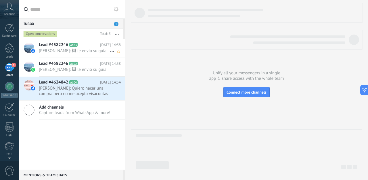
click at [61, 49] on span "Gustavo: 🖼 le envio su guia" at bounding box center [74, 50] width 71 height 5
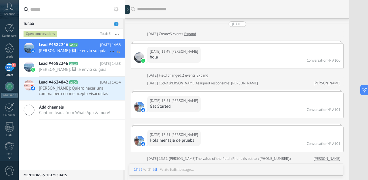
scroll to position [608, 0]
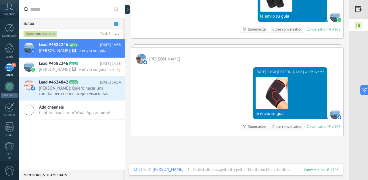
click at [63, 66] on span "Lead #4582246" at bounding box center [53, 64] width 29 height 6
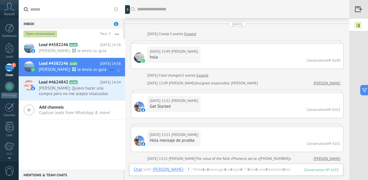
scroll to position [522, 0]
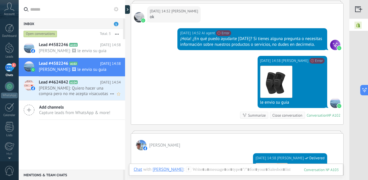
click at [66, 84] on span "Lead #4624842" at bounding box center [53, 82] width 29 height 6
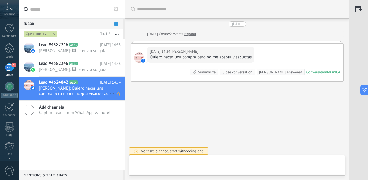
scroll to position [2, 0]
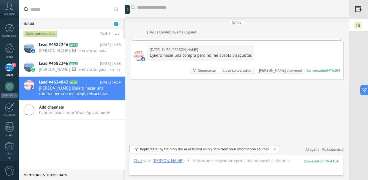
click at [64, 67] on span "Gustavo: 🖼 le envio su guia" at bounding box center [74, 69] width 71 height 5
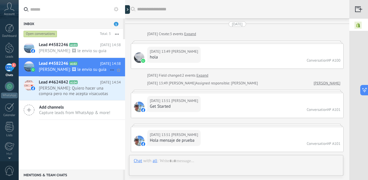
scroll to position [522, 0]
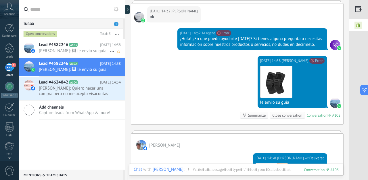
click at [66, 50] on span "Gustavo: 🖼 le envio su guia" at bounding box center [74, 50] width 71 height 5
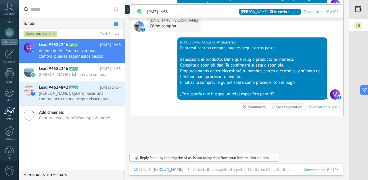
scroll to position [60, 0]
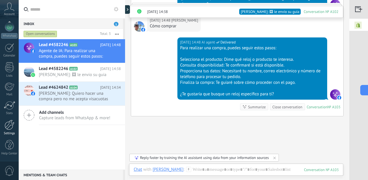
click at [10, 125] on div at bounding box center [10, 125] width 10 height 10
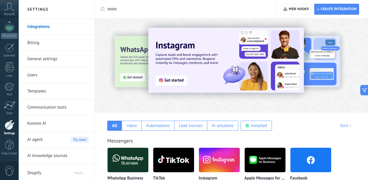
click at [44, 144] on div "AI agent Try now!" at bounding box center [58, 139] width 62 height 16
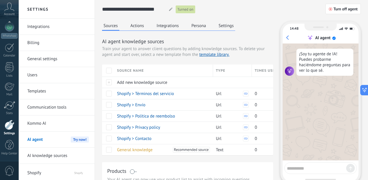
click at [225, 25] on button "Settings" at bounding box center [226, 25] width 18 height 9
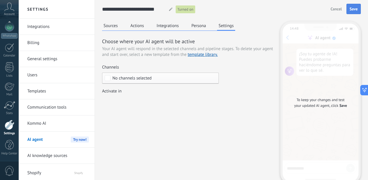
click at [354, 8] on span "Save" at bounding box center [354, 9] width 8 height 4
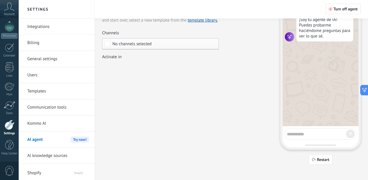
scroll to position [38, 0]
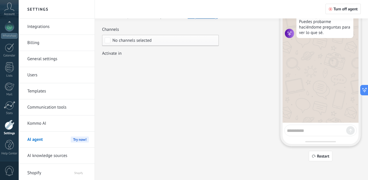
click at [60, 157] on link "AI knowledge sources" at bounding box center [58, 155] width 62 height 16
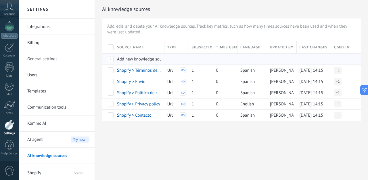
click at [112, 59] on div at bounding box center [108, 58] width 12 height 11
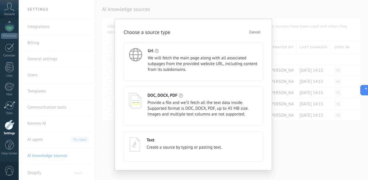
scroll to position [9, 0]
